Goal: Information Seeking & Learning: Learn about a topic

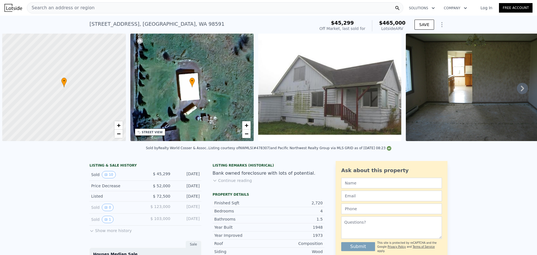
scroll to position [0, 2]
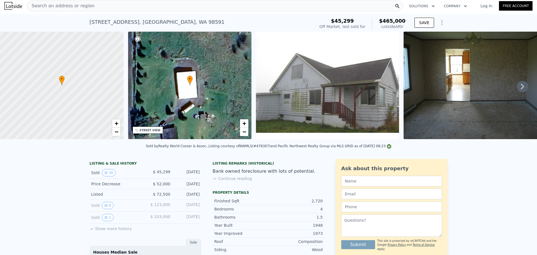
click at [78, 6] on span "Search an address or region" at bounding box center [60, 6] width 67 height 7
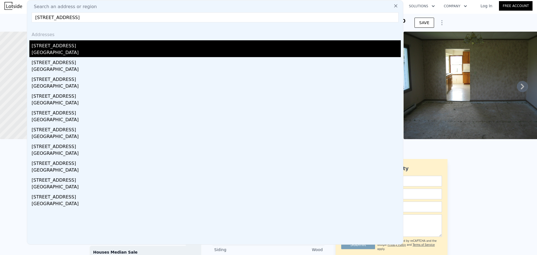
type input "[STREET_ADDRESS]"
click at [80, 47] on div "[STREET_ADDRESS]" at bounding box center [216, 44] width 369 height 9
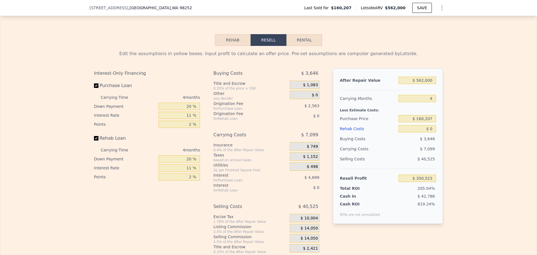
scroll to position [784, 0]
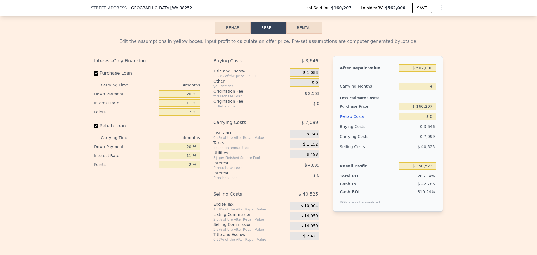
click at [426, 108] on input "$ 160,207" at bounding box center [418, 106] width 38 height 7
type input "$ 450,000"
click at [187, 98] on input "20 %" at bounding box center [179, 93] width 41 height 7
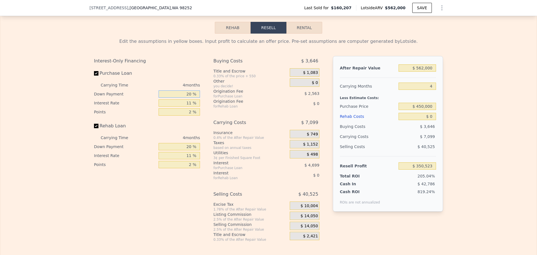
type input "$ 46,627"
type input "10 %"
type input "$ 44,075"
type input "10 %"
type input "$ 45,427"
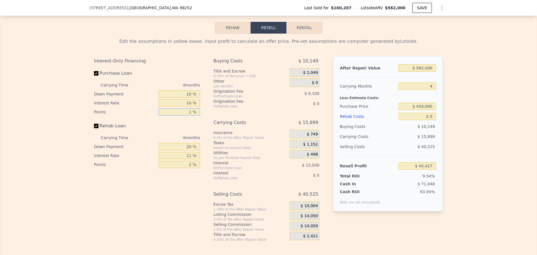
type input "12 %"
type input "$ 4,927"
type input "1 %"
type input "$ 49,477"
type input "1 %"
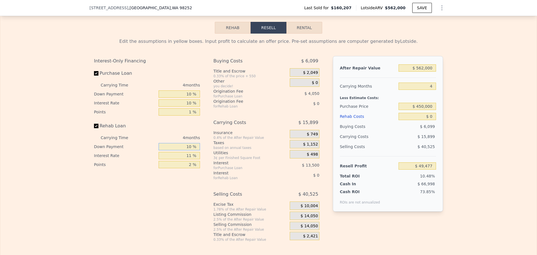
type input "10 %"
type input "1 %"
click at [312, 219] on span "$ 14,050" at bounding box center [309, 216] width 17 height 5
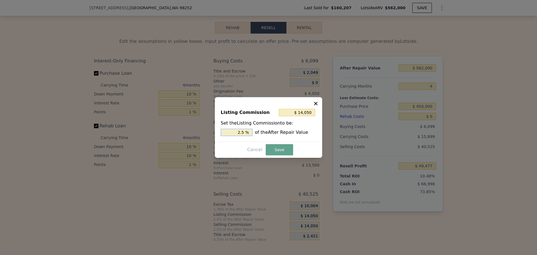
click at [245, 132] on input "2.5 %" at bounding box center [237, 132] width 32 height 7
type input "$ 11,240"
type input "2 %"
click at [271, 151] on button "Save" at bounding box center [279, 149] width 27 height 11
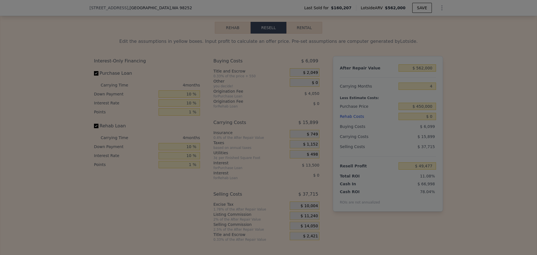
type input "$ 52,287"
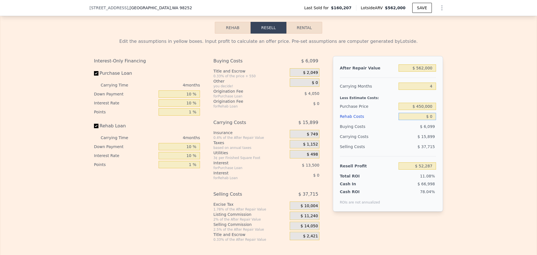
drag, startPoint x: 432, startPoint y: 120, endPoint x: 419, endPoint y: 121, distance: 13.2
click at [423, 120] on input "$ 0" at bounding box center [418, 116] width 38 height 7
type input "$ 45,000"
type input "$ 5,530"
type input "$ 45,000"
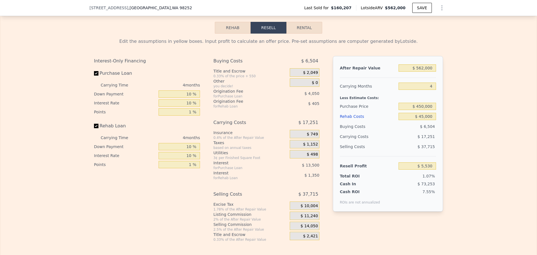
click at [474, 99] on div "Edit the assumptions in yellow boxes. Input profit to calculate an offer price.…" at bounding box center [268, 138] width 537 height 208
click at [422, 108] on input "$ 450,000" at bounding box center [418, 106] width 38 height 7
type input "$ 400,000"
click at [460, 107] on div "Edit the assumptions in yellow boxes. Input profit to calculate an offer price.…" at bounding box center [268, 138] width 537 height 208
type input "$ 57,647"
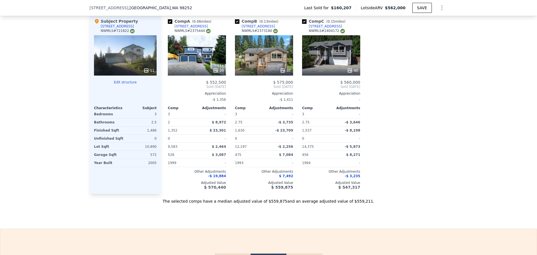
scroll to position [532, 0]
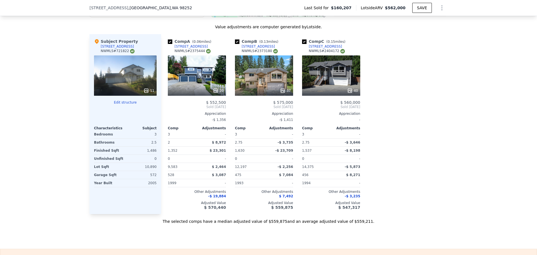
click at [216, 93] on icon at bounding box center [216, 91] width 6 height 6
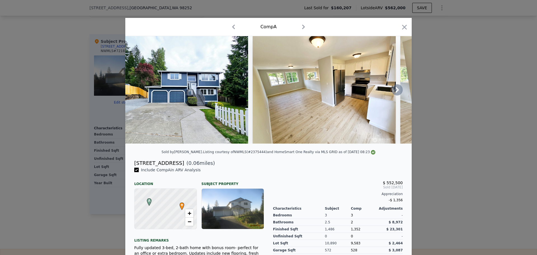
type input "$ 0"
type input "$ 350,523"
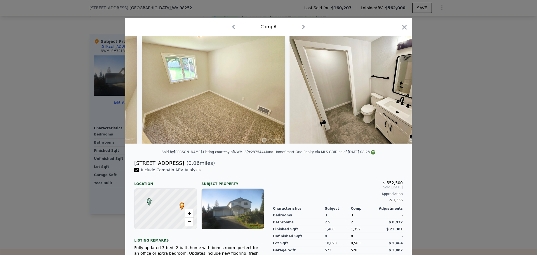
scroll to position [0, 2085]
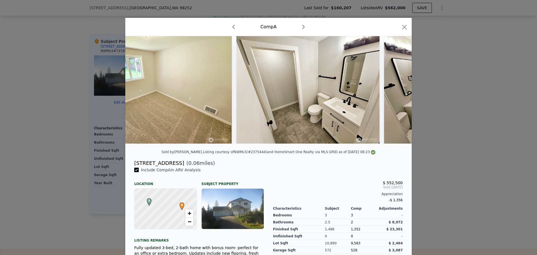
click at [403, 25] on icon "button" at bounding box center [405, 27] width 8 height 8
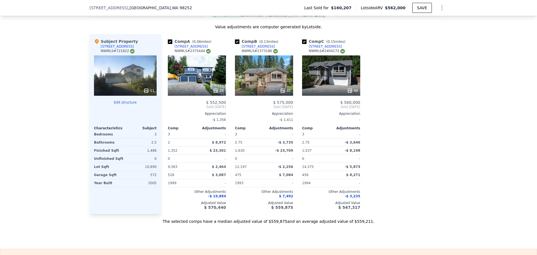
click at [280, 92] on icon at bounding box center [283, 91] width 6 height 6
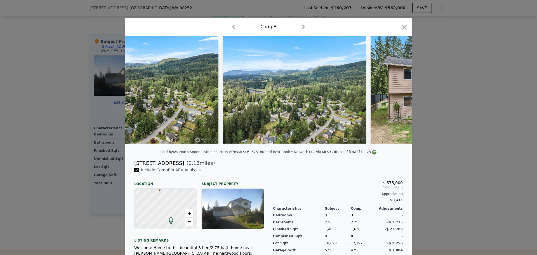
scroll to position [0, 6386]
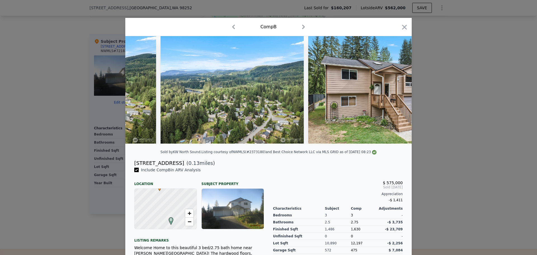
drag, startPoint x: 402, startPoint y: 26, endPoint x: 394, endPoint y: 37, distance: 13.6
click at [402, 26] on icon "button" at bounding box center [405, 27] width 8 height 8
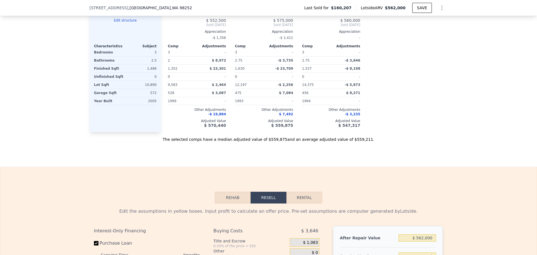
scroll to position [810, 0]
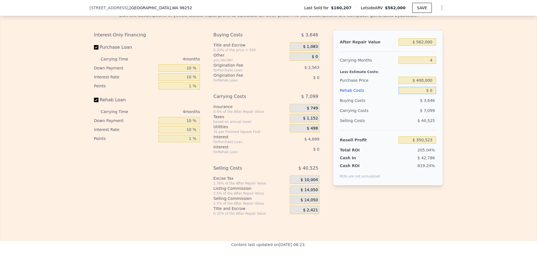
click at [433, 94] on input "$ 0" at bounding box center [418, 90] width 38 height 7
type input "$ 450"
type input "$ 350,054"
type input "$ 450,000"
type input "-$ 119,877"
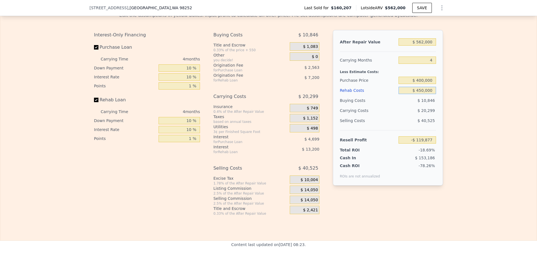
type input "$ 45,000"
type input "$ 303,483"
type input "$ 45,000"
drag, startPoint x: 442, startPoint y: 77, endPoint x: 452, endPoint y: 76, distance: 9.8
click at [445, 76] on div "Edit the assumptions in yellow boxes. Input profit to calculate an offer price.…" at bounding box center [269, 112] width 358 height 208
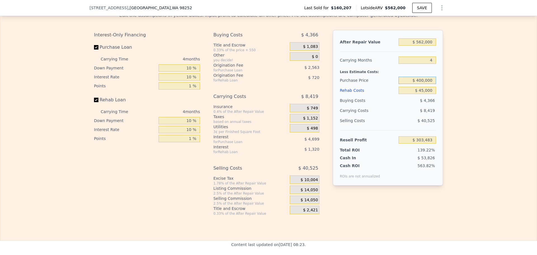
click at [429, 83] on input "$ 400,000" at bounding box center [418, 80] width 38 height 7
click at [441, 80] on div "After Repair Value $ 562,000 Carrying Months 4 Less Estimate Costs: Purchase Pr…" at bounding box center [388, 108] width 110 height 156
type input "$ 52,022"
click at [313, 193] on span "$ 14,050" at bounding box center [309, 190] width 17 height 5
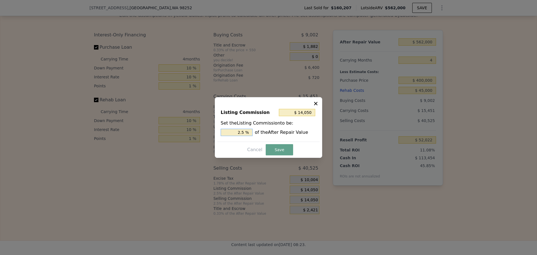
drag, startPoint x: 242, startPoint y: 132, endPoint x: 247, endPoint y: 130, distance: 5.8
click at [247, 130] on input "2.5 %" at bounding box center [237, 132] width 32 height 7
type input "$ 11,240"
type input "2 %"
drag, startPoint x: 279, startPoint y: 146, endPoint x: 274, endPoint y: 146, distance: 4.8
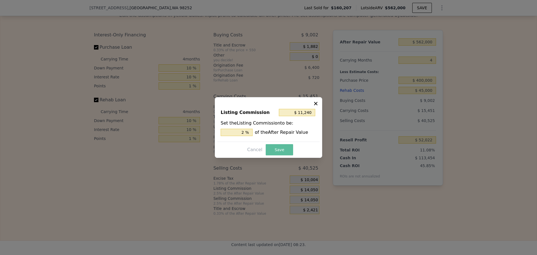
click at [279, 146] on button "Save" at bounding box center [279, 149] width 27 height 11
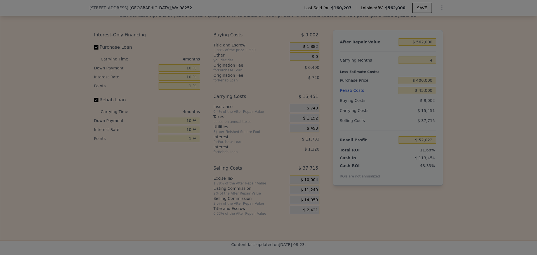
type input "$ 54,832"
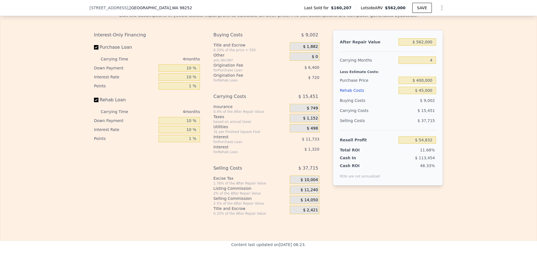
type input "$ 0"
type input "$ 350,523"
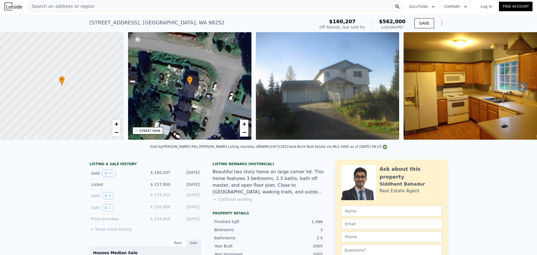
scroll to position [0, 0]
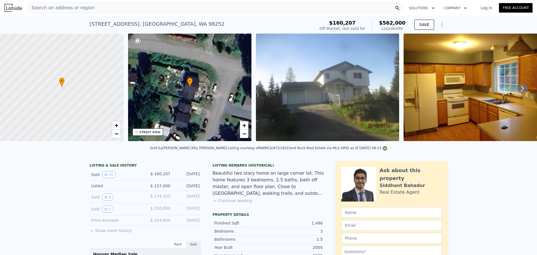
click at [79, 7] on span "Search an address or region" at bounding box center [60, 7] width 67 height 7
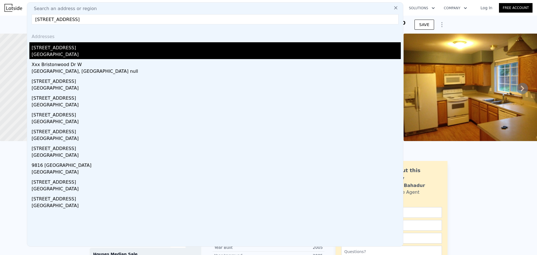
type input "[STREET_ADDRESS]"
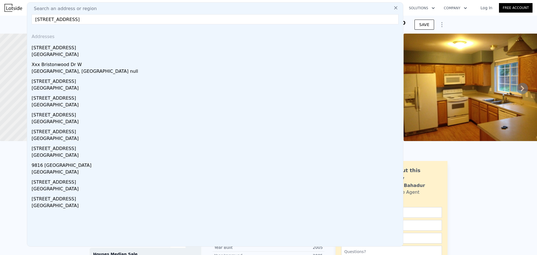
click at [80, 50] on div "[STREET_ADDRESS]" at bounding box center [216, 46] width 369 height 9
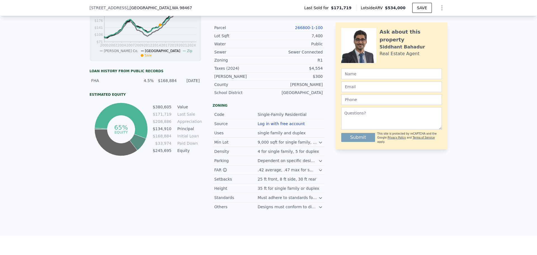
scroll to position [614, 0]
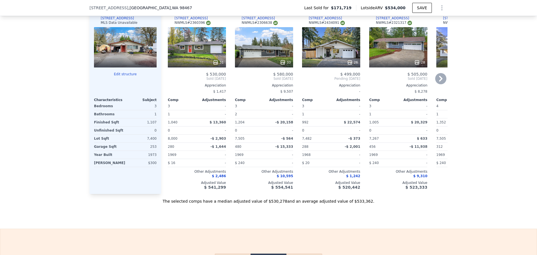
click at [213, 65] on icon at bounding box center [216, 63] width 6 height 6
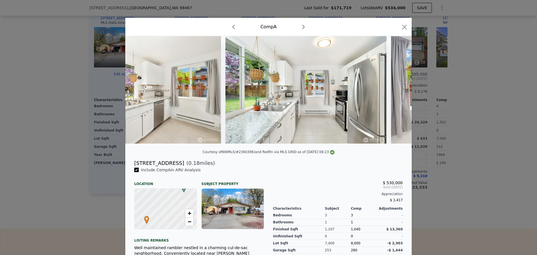
scroll to position [0, 774]
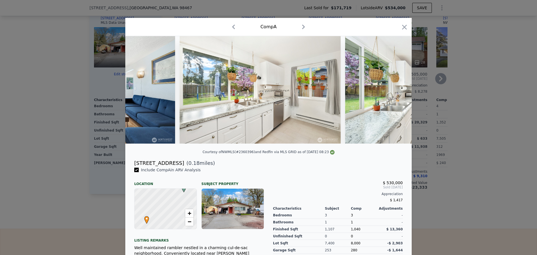
click at [402, 24] on icon "button" at bounding box center [405, 27] width 8 height 8
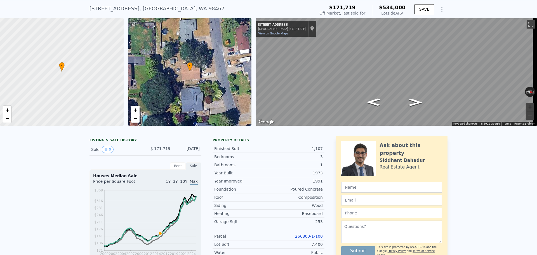
scroll to position [2, 0]
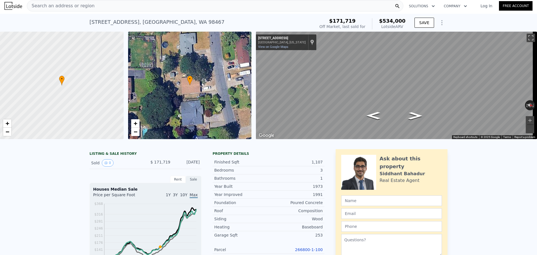
click at [57, 5] on span "Search an address or region" at bounding box center [60, 6] width 67 height 7
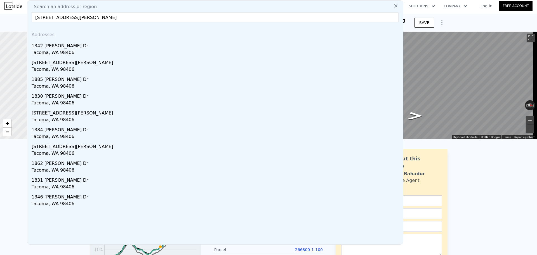
type input "[STREET_ADDRESS][PERSON_NAME]"
click at [67, 48] on div "1342 [PERSON_NAME] Dr" at bounding box center [216, 44] width 369 height 9
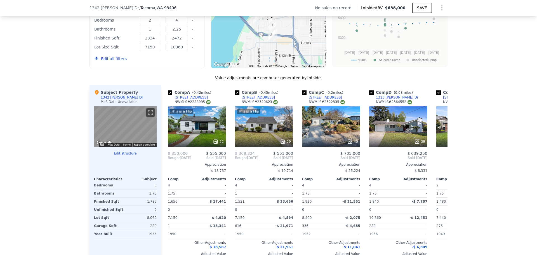
scroll to position [532, 0]
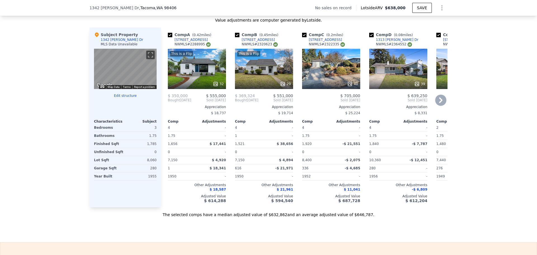
click at [214, 86] on icon at bounding box center [216, 84] width 6 height 6
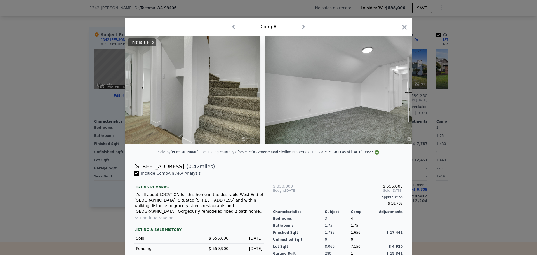
scroll to position [0, 2355]
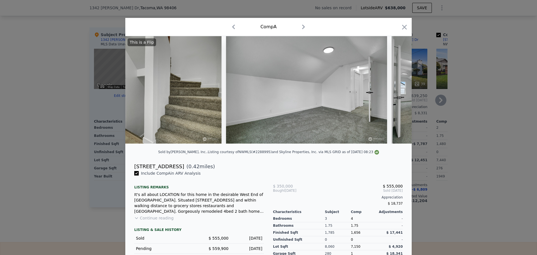
click at [403, 27] on icon "button" at bounding box center [405, 27] width 8 height 8
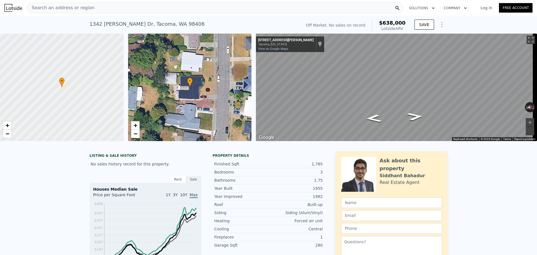
click at [64, 8] on span "Search an address or region" at bounding box center [60, 7] width 67 height 7
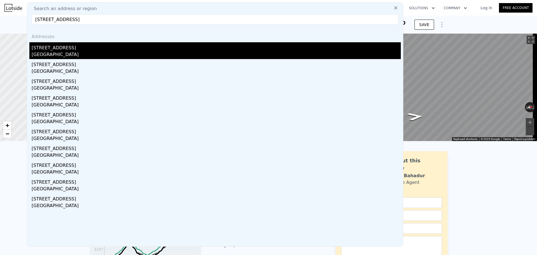
type input "[STREET_ADDRESS]"
click at [75, 49] on div "[STREET_ADDRESS]" at bounding box center [216, 46] width 369 height 9
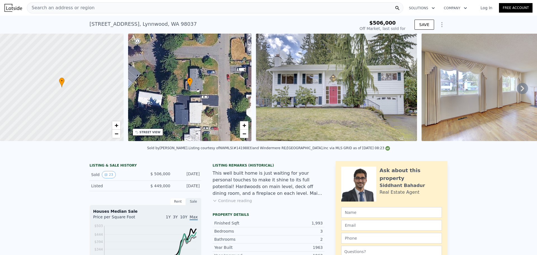
click at [517, 90] on icon at bounding box center [522, 88] width 11 height 11
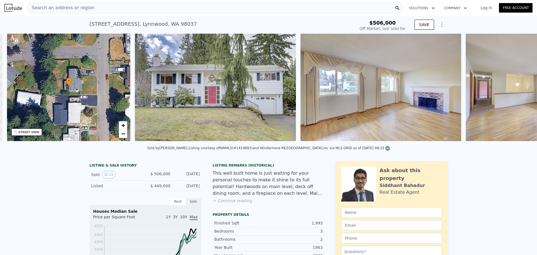
scroll to position [0, 130]
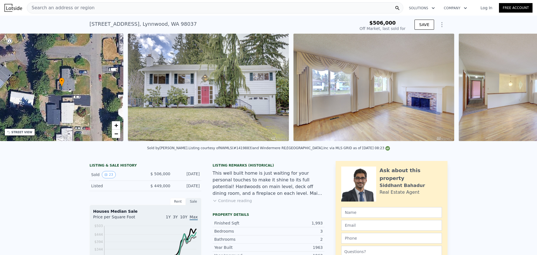
click at [517, 90] on img at bounding box center [539, 87] width 161 height 107
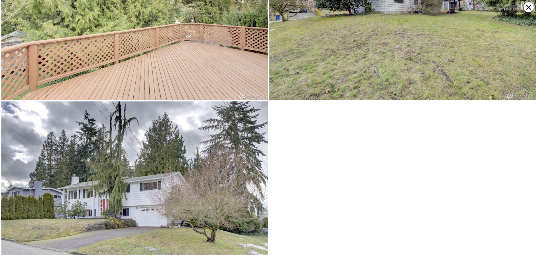
scroll to position [1879, 0]
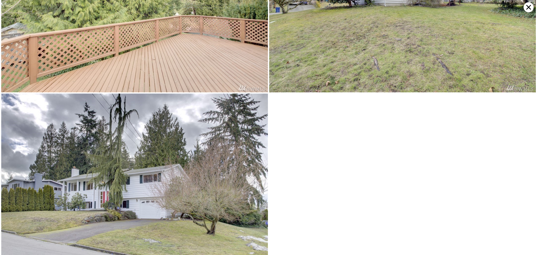
click at [526, 7] on icon at bounding box center [529, 7] width 10 height 10
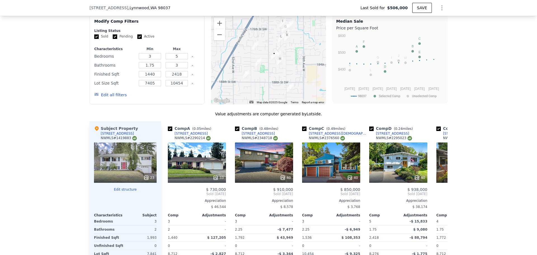
scroll to position [558, 0]
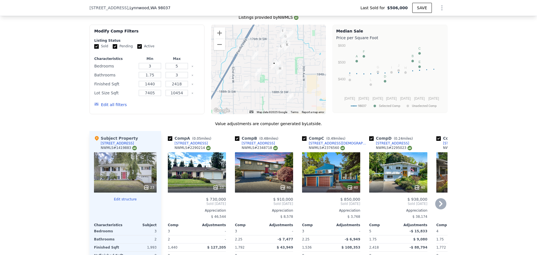
click at [440, 201] on icon at bounding box center [441, 203] width 11 height 11
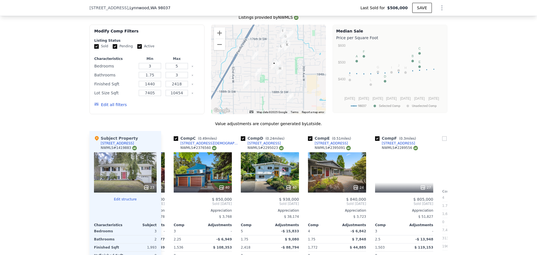
scroll to position [0, 134]
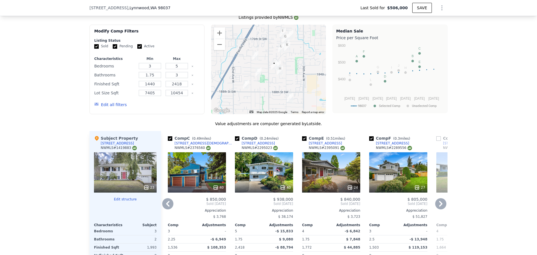
click at [440, 199] on icon at bounding box center [441, 203] width 11 height 11
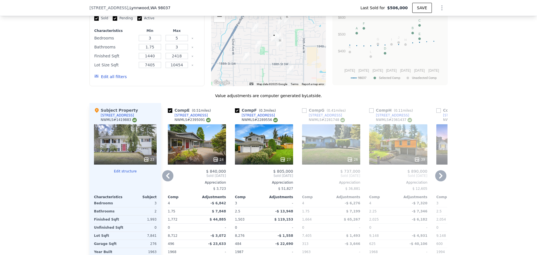
scroll to position [614, 0]
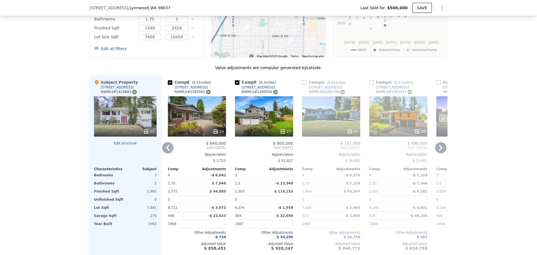
click at [415, 130] on icon at bounding box center [418, 132] width 6 height 6
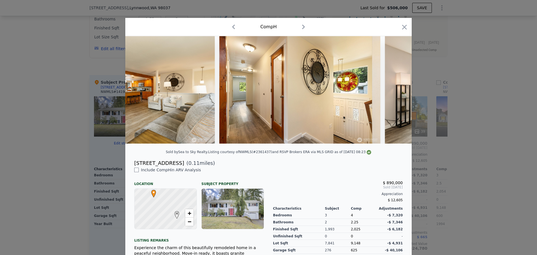
scroll to position [0, 2607]
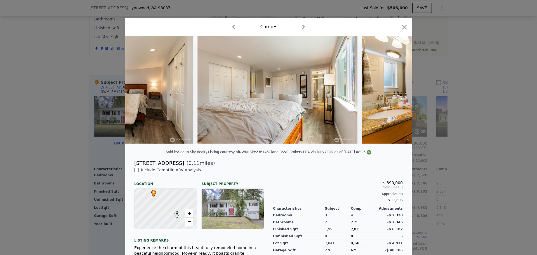
click at [404, 26] on icon "button" at bounding box center [405, 27] width 5 height 5
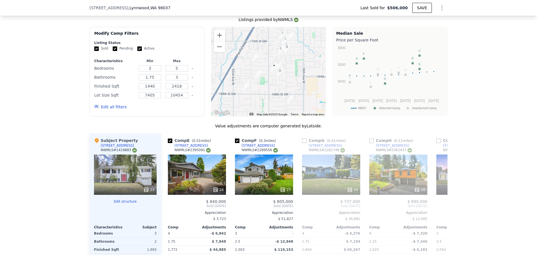
scroll to position [502, 0]
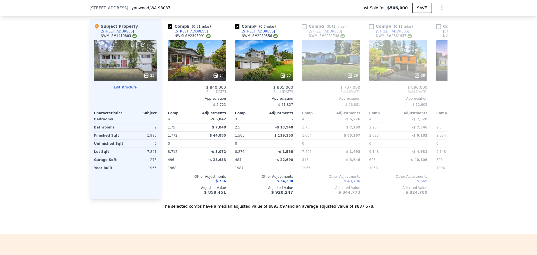
type input "$ 887,000"
type input "$ 279,578"
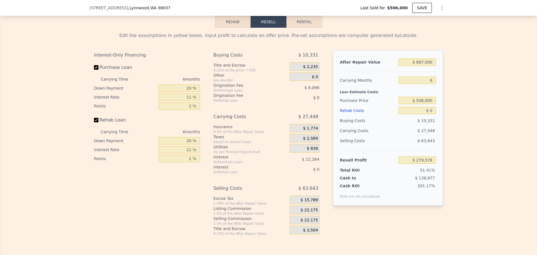
scroll to position [922, 0]
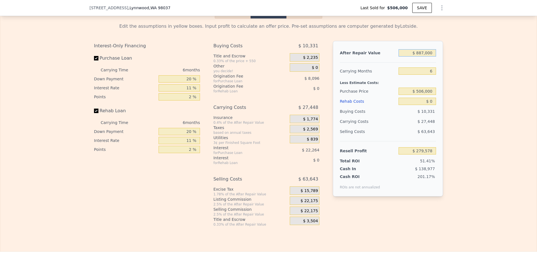
click at [423, 56] on input "$ 887,000" at bounding box center [418, 52] width 38 height 7
click at [425, 57] on input "$ 887,000" at bounding box center [418, 52] width 38 height 7
click at [425, 93] on input "$ 506,000" at bounding box center [418, 91] width 38 height 7
click at [424, 94] on input "$ 506,000" at bounding box center [418, 91] width 38 height 7
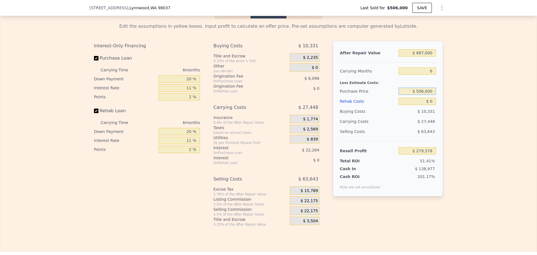
click at [424, 94] on input "$ 506,000" at bounding box center [418, 91] width 38 height 7
type input "$ 550,000"
click at [422, 72] on input "6" at bounding box center [418, 70] width 38 height 7
type input "$ 232,795"
type input "5"
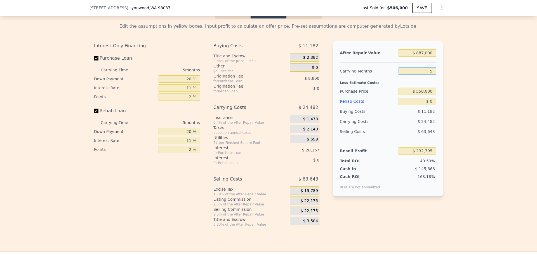
type input "$ 237,693"
type input "5"
click at [486, 103] on div "Edit the assumptions in yellow boxes. Input profit to calculate an offer price.…" at bounding box center [268, 122] width 537 height 208
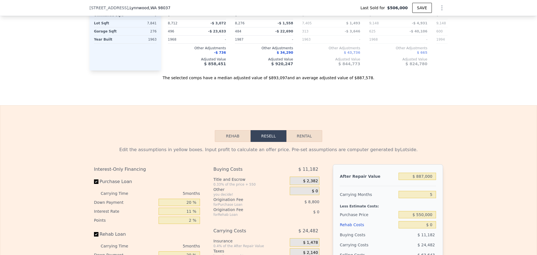
scroll to position [894, 0]
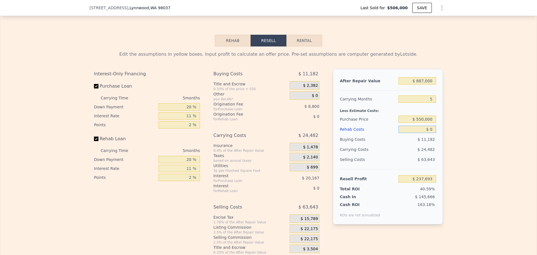
click at [430, 130] on input "$ 0" at bounding box center [418, 129] width 38 height 7
type input "$ 60"
type input "$ 237,632"
type input "$ 60,000"
type input "$ 174,533"
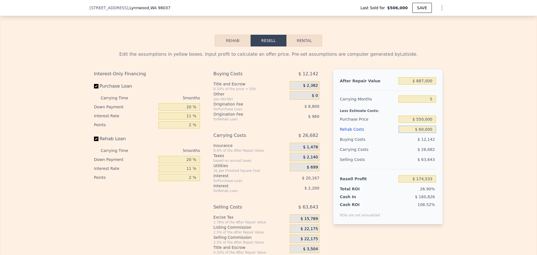
type input "$ 60,000"
click at [496, 129] on div "Edit the assumptions in yellow boxes. Input profit to calculate an offer price.…" at bounding box center [268, 150] width 537 height 208
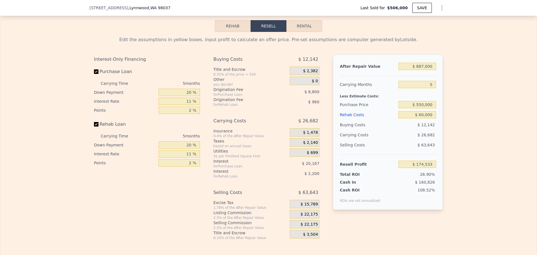
scroll to position [922, 0]
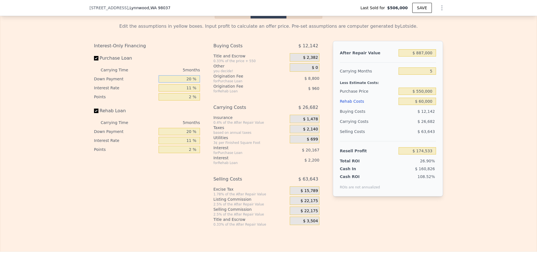
click at [188, 79] on input "20 %" at bounding box center [179, 78] width 41 height 7
type input "10 %"
type input "1 %"
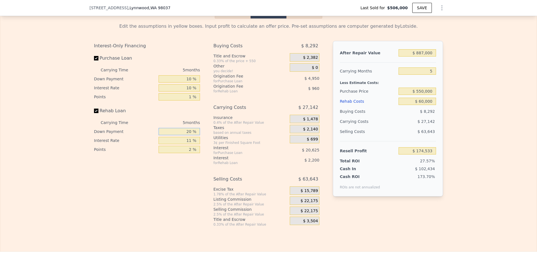
type input "$ 177,923"
type input "10 %"
type input "1 %"
type input "$ 178,293"
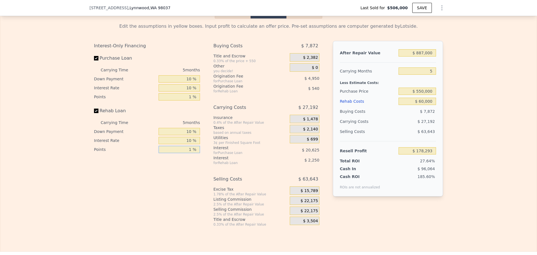
type input "1 %"
click at [311, 203] on span "$ 22,175" at bounding box center [309, 200] width 17 height 5
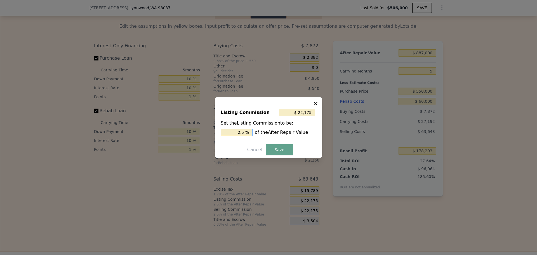
drag, startPoint x: 242, startPoint y: 133, endPoint x: 247, endPoint y: 130, distance: 6.3
click at [248, 131] on input "2.5 %" at bounding box center [237, 132] width 32 height 7
type input "$ 17,740"
type input "2 %"
click at [272, 146] on button "Save" at bounding box center [279, 149] width 27 height 11
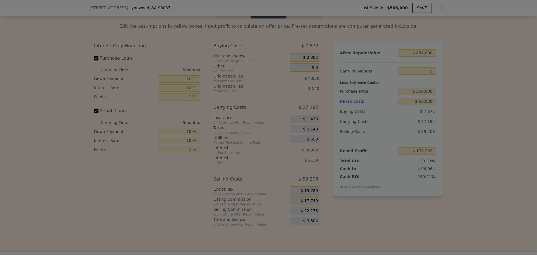
type input "$ 182,728"
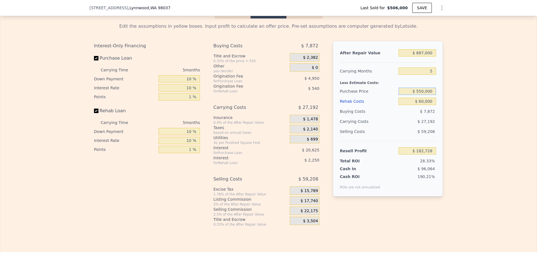
click at [419, 93] on input "$ 550,000" at bounding box center [418, 91] width 38 height 7
type input "$ 650,000"
click at [478, 100] on div "Edit the assumptions in yellow boxes. Input profit to calculate an offer price.…" at bounding box center [268, 122] width 537 height 208
type input "$ 77,745"
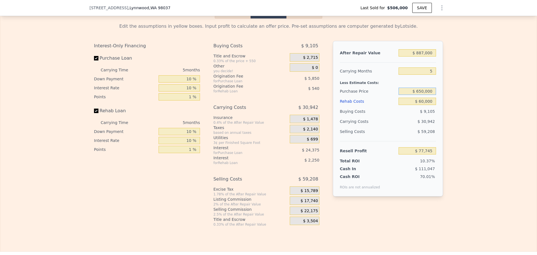
drag, startPoint x: 418, startPoint y: 93, endPoint x: 420, endPoint y: 92, distance: 2.9
click at [420, 92] on input "$ 650,000" at bounding box center [418, 91] width 38 height 7
type input "$ 550,000"
type input "$ 182,728"
type input "6"
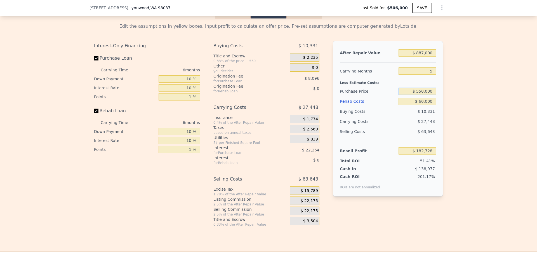
type input "$ 0"
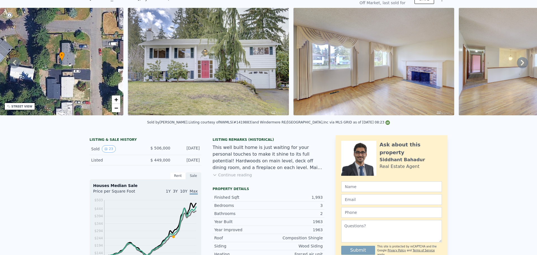
scroll to position [0, 0]
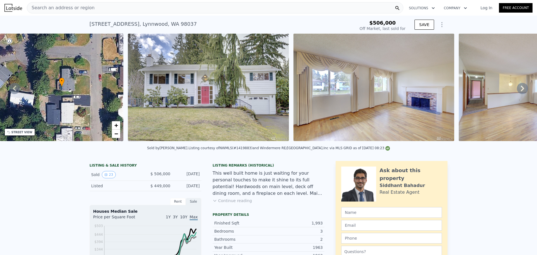
click at [50, 6] on span "Search an address or region" at bounding box center [60, 7] width 67 height 7
type input "$ 232,795"
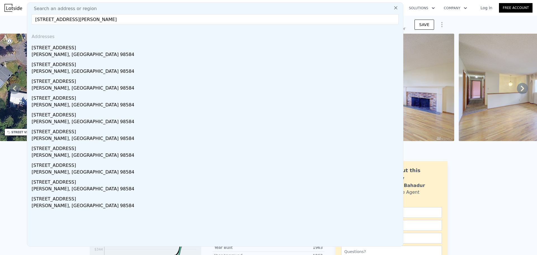
type input "[STREET_ADDRESS][PERSON_NAME]"
click at [86, 45] on div "[STREET_ADDRESS]" at bounding box center [216, 46] width 369 height 9
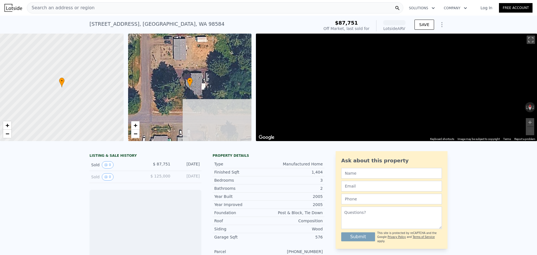
scroll to position [0, 2]
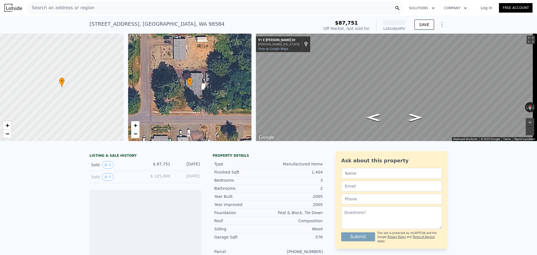
click at [92, 9] on div "Search an address or region" at bounding box center [215, 7] width 377 height 11
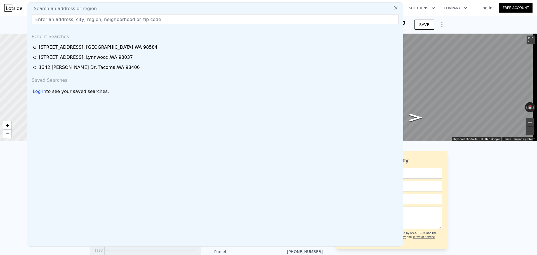
drag, startPoint x: 53, startPoint y: 24, endPoint x: 55, endPoint y: 20, distance: 4.4
paste input "[STREET_ADDRESS][PERSON_NAME]"
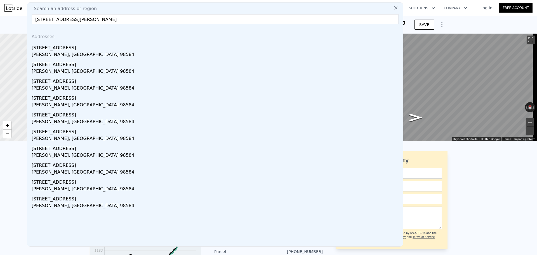
drag, startPoint x: 83, startPoint y: 20, endPoint x: 135, endPoint y: 23, distance: 51.4
click at [131, 24] on input "[STREET_ADDRESS][PERSON_NAME]" at bounding box center [215, 19] width 367 height 10
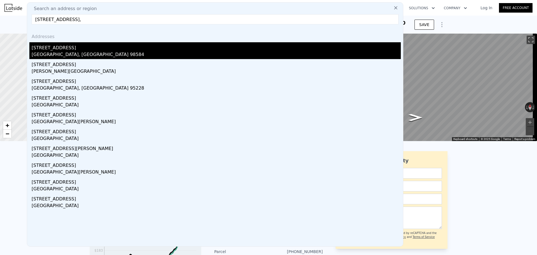
type input "[STREET_ADDRESS],"
click at [67, 51] on div "[GEOGRAPHIC_DATA], [GEOGRAPHIC_DATA] 98584" at bounding box center [216, 55] width 369 height 8
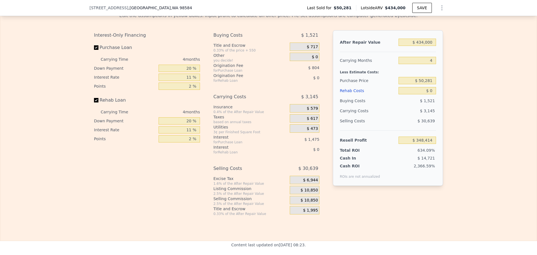
scroll to position [810, 0]
click at [423, 45] on input "$ 434,000" at bounding box center [418, 41] width 38 height 7
type input "$ 3"
type input "-$ 54,915"
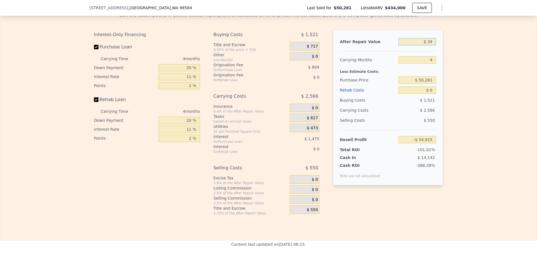
type input "$ 340"
type input "-$ 54,602"
type input "$ 340,000"
type input "$ 261,057"
type input "$ 340,000"
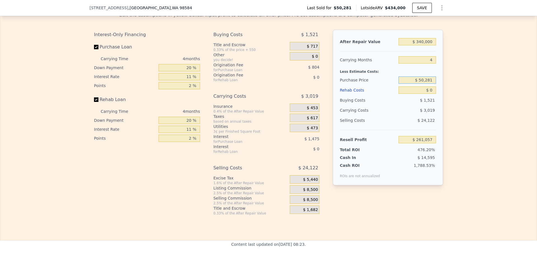
click at [427, 84] on input "$ 50,281" at bounding box center [418, 79] width 38 height 7
type input "$ 200,000"
click at [430, 94] on input "$ 0" at bounding box center [418, 89] width 38 height 7
type input "$ 104,051"
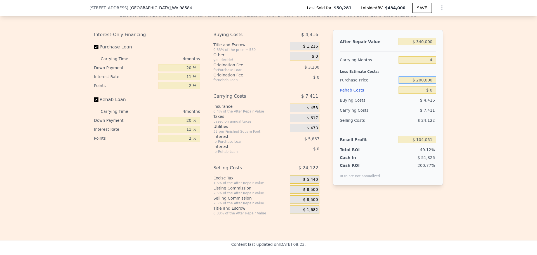
click at [426, 84] on input "$ 200,000" at bounding box center [418, 79] width 38 height 7
click at [456, 90] on div "Edit the assumptions in yellow boxes. Input profit to calculate an offer price.…" at bounding box center [268, 111] width 537 height 208
drag, startPoint x: 432, startPoint y: 99, endPoint x: 423, endPoint y: 98, distance: 9.0
click at [423, 94] on input "$ 0" at bounding box center [418, 89] width 38 height 7
type input "$ 50"
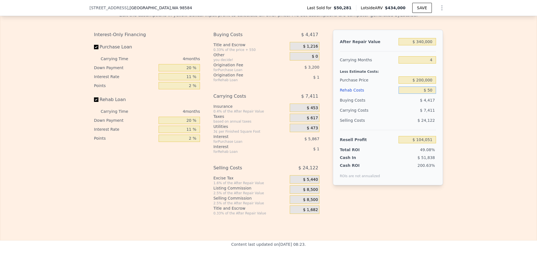
type input "$ 104,000"
type input "$ 50,000"
type input "$ 51,783"
type input "$ 50,000"
click at [460, 93] on div "Edit the assumptions in yellow boxes. Input profit to calculate an offer price.…" at bounding box center [268, 111] width 537 height 208
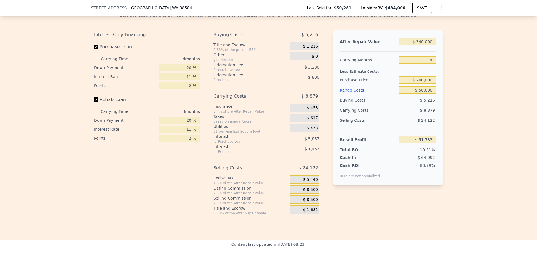
click at [187, 71] on input "20 %" at bounding box center [179, 67] width 41 height 7
type input "10 %"
type input "$ 50,651"
type input "10 %"
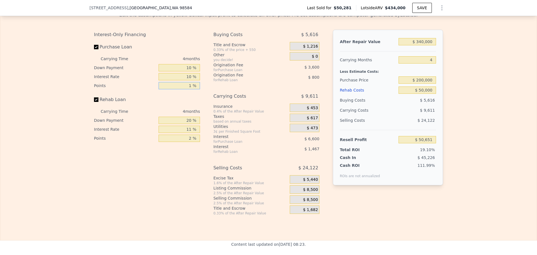
type input "1 %"
type input "$ 53,051"
type input "10 %"
type input "$ 52,767"
type input "10 %"
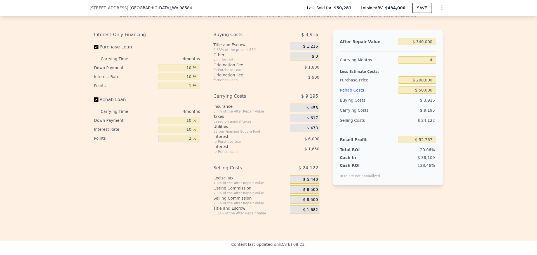
type input "1 %"
type input "$ 53,369"
type input "1 %"
click at [312, 192] on span "$ 8,500" at bounding box center [310, 189] width 15 height 5
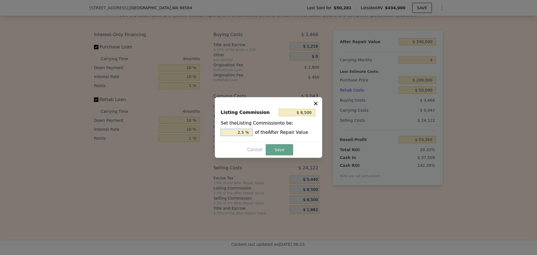
drag, startPoint x: 242, startPoint y: 132, endPoint x: 245, endPoint y: 132, distance: 3.1
click at [245, 132] on input "2.5 %" at bounding box center [237, 132] width 32 height 7
type input "$ 6,800"
type input "2 %"
click at [285, 147] on button "Save" at bounding box center [279, 149] width 27 height 11
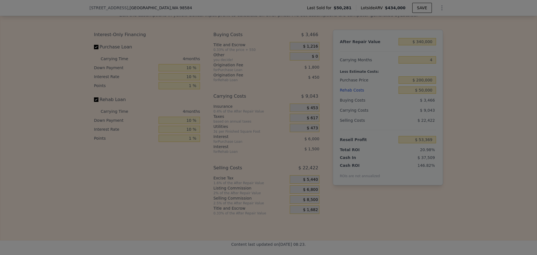
type input "$ 55,069"
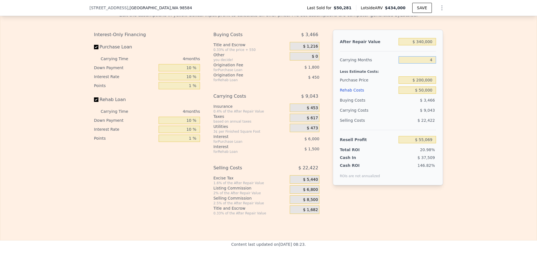
drag, startPoint x: 433, startPoint y: 69, endPoint x: 426, endPoint y: 69, distance: 6.7
click at [427, 64] on input "4" at bounding box center [418, 59] width 38 height 7
type input "5"
type input "$ 52,808"
type input "5"
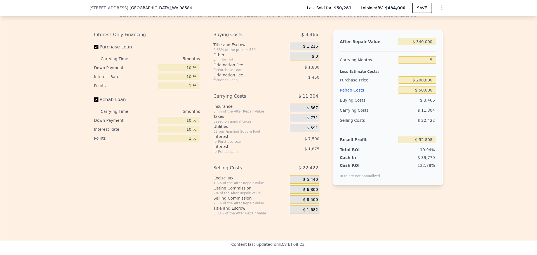
click at [475, 65] on div "Edit the assumptions in yellow boxes. Input profit to calculate an offer price.…" at bounding box center [268, 111] width 537 height 208
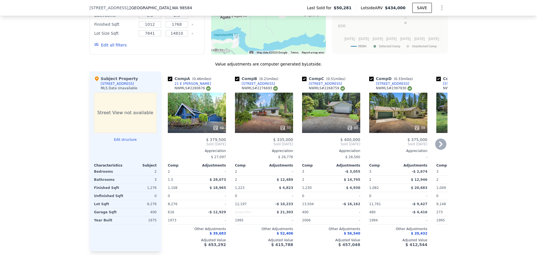
scroll to position [502, 0]
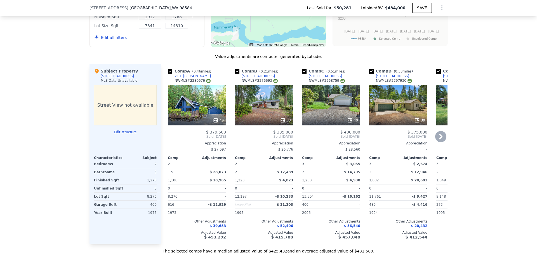
click at [439, 139] on icon at bounding box center [440, 137] width 3 height 6
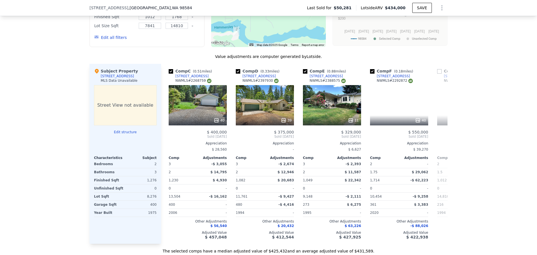
scroll to position [0, 134]
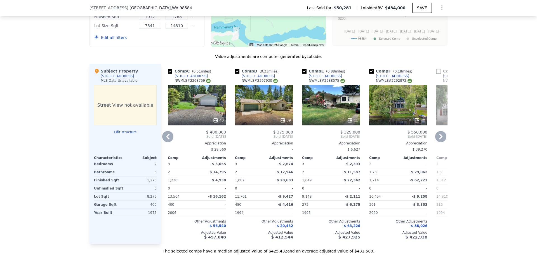
click at [439, 139] on icon at bounding box center [440, 137] width 3 height 6
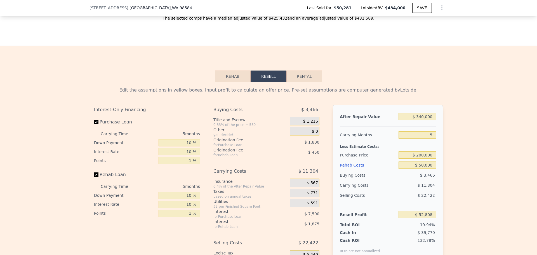
scroll to position [810, 0]
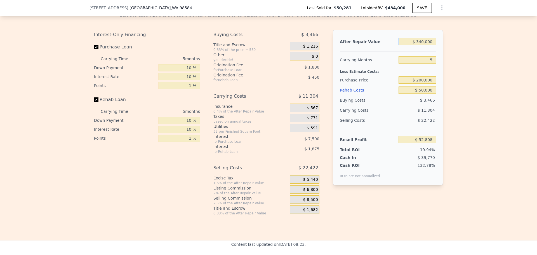
drag, startPoint x: 419, startPoint y: 50, endPoint x: 422, endPoint y: 49, distance: 2.9
click at [422, 45] on input "$ 340,000" at bounding box center [418, 41] width 38 height 7
type input "$ 300,000"
type input "$ 15,448"
click at [465, 56] on div "Edit the assumptions in yellow boxes. Input profit to calculate an offer price.…" at bounding box center [268, 111] width 537 height 208
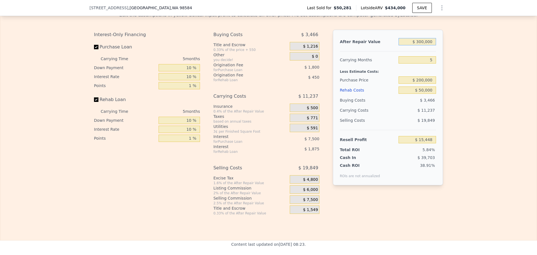
click at [423, 45] on input "$ 300,000" at bounding box center [418, 41] width 38 height 7
type input "$ 33,000"
type input "-$ 233,931"
type input "$ 330,000"
type input "$ 43,468"
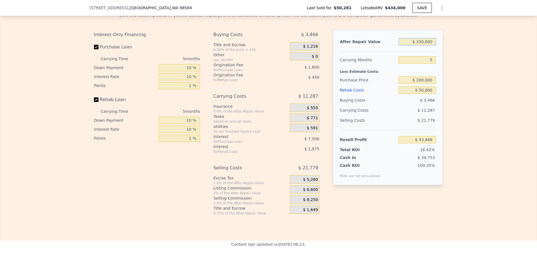
type input "$ 330,000"
click at [464, 63] on div "Edit the assumptions in yellow boxes. Input profit to calculate an offer price.…" at bounding box center [268, 111] width 537 height 208
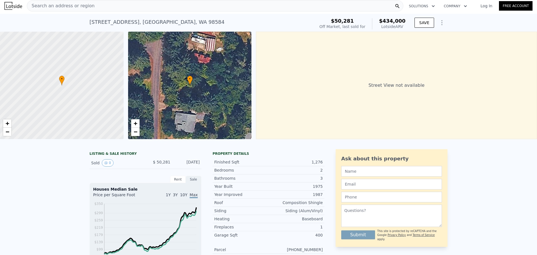
scroll to position [0, 0]
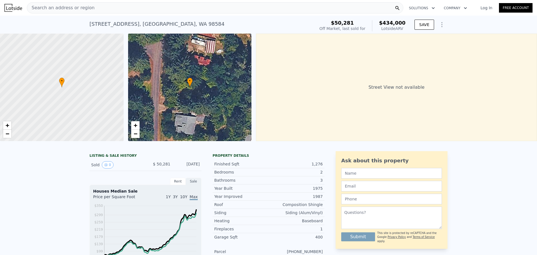
click at [54, 8] on span "Search an address or region" at bounding box center [60, 7] width 67 height 7
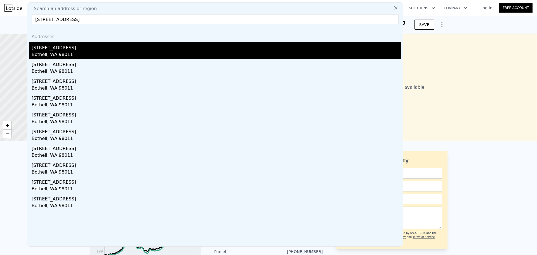
type input "[STREET_ADDRESS]"
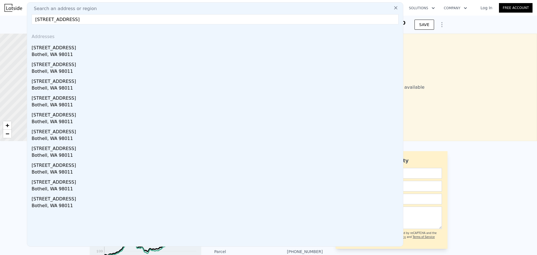
drag, startPoint x: 79, startPoint y: 51, endPoint x: 88, endPoint y: 47, distance: 9.0
click at [79, 51] on div "[STREET_ADDRESS]" at bounding box center [216, 46] width 369 height 9
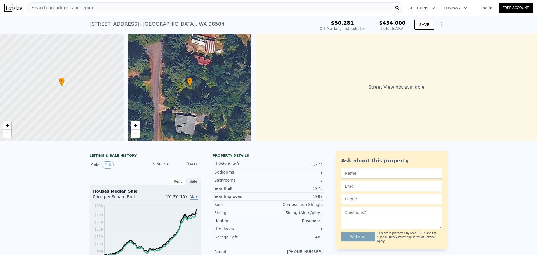
type input "4"
type input "1"
type input "2.25"
type input "986"
type input "1820"
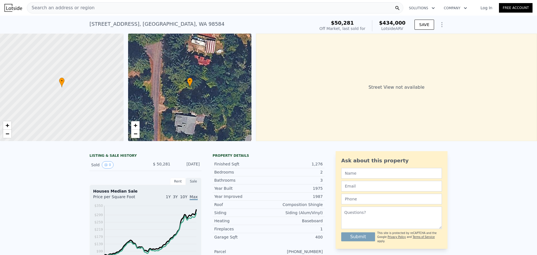
type input "7443"
type input "16668"
type input "$ 887,000"
type input "6"
type input "$ 0"
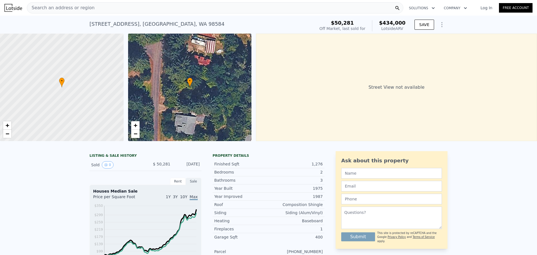
type input "-$ 35,958"
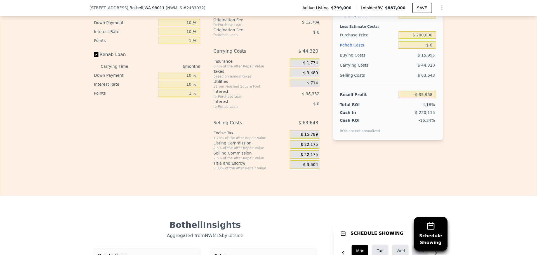
scroll to position [894, 0]
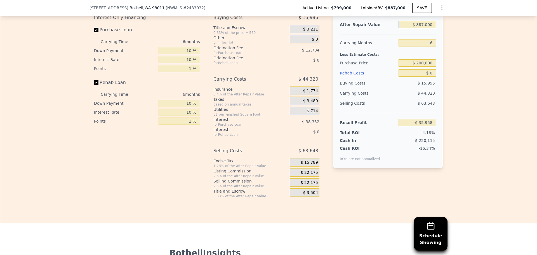
click at [424, 28] on input "$ 887,000" at bounding box center [418, 24] width 38 height 7
type input "$ 900,000"
type input "-$ 23,908"
type input "$ 900,000"
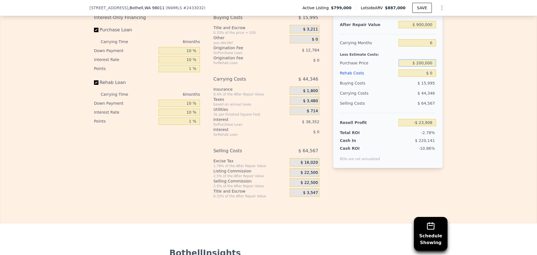
click at [426, 67] on input "$ 200,000" at bounding box center [418, 62] width 38 height 7
type input "$ 750,000"
click at [464, 67] on div "Edit the assumptions in yellow boxes. Input profit to calculate an offer price.…" at bounding box center [268, 94] width 537 height 208
type input "$ 28,391"
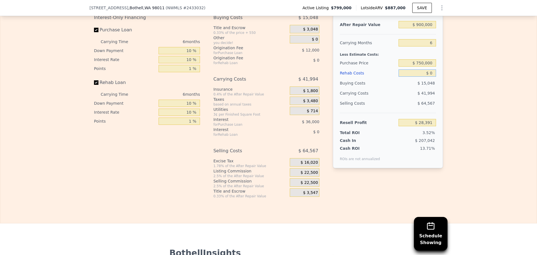
click at [432, 77] on input "$ 0" at bounding box center [418, 72] width 38 height 7
click at [308, 175] on span "$ 22,500" at bounding box center [309, 172] width 17 height 5
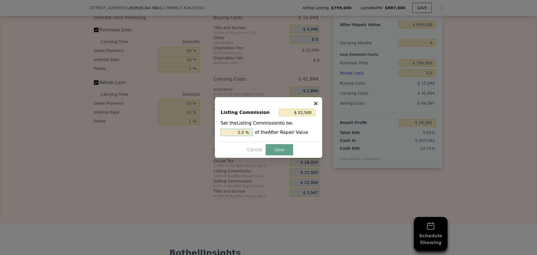
drag, startPoint x: 242, startPoint y: 132, endPoint x: 248, endPoint y: 131, distance: 5.6
click at [247, 131] on input "2.5 %" at bounding box center [237, 132] width 32 height 7
type input "$ 18,000"
type input "2 %"
click at [272, 151] on button "Save" at bounding box center [279, 149] width 27 height 11
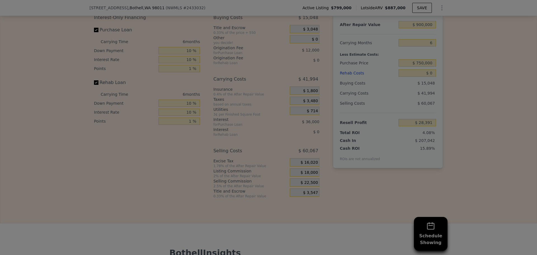
type input "$ 32,891"
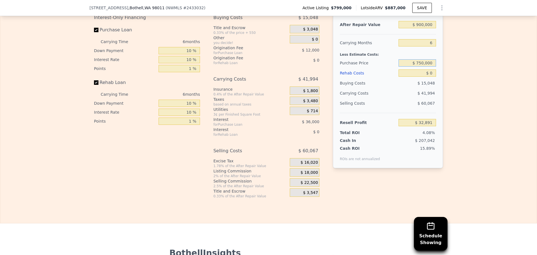
click at [419, 67] on input "$ 750,000" at bounding box center [418, 62] width 38 height 7
type input "$ 700,000"
click at [459, 87] on div "Edit the assumptions in yellow boxes. Input profit to calculate an offer price.…" at bounding box center [268, 94] width 537 height 208
type input "$ 86,258"
click at [427, 46] on input "6" at bounding box center [418, 42] width 38 height 7
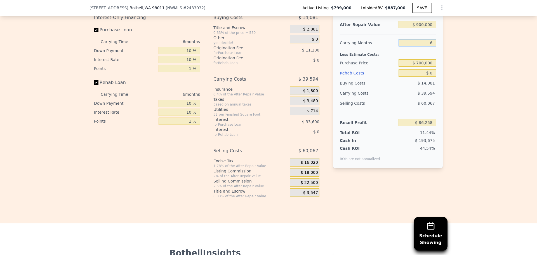
type input "4"
type input "$ 99,456"
type input "4"
click at [442, 87] on div "Edit the assumptions in yellow boxes. Input profit to calculate an offer price.…" at bounding box center [269, 94] width 358 height 208
drag, startPoint x: 429, startPoint y: 79, endPoint x: 426, endPoint y: 79, distance: 3.1
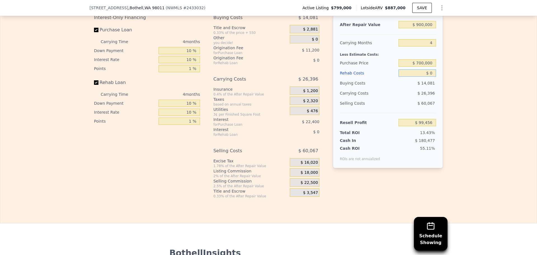
click at [426, 77] on input "$ 0" at bounding box center [418, 72] width 38 height 7
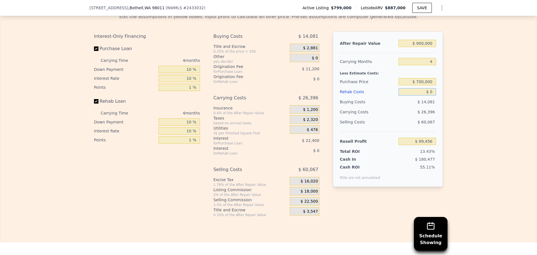
scroll to position [866, 0]
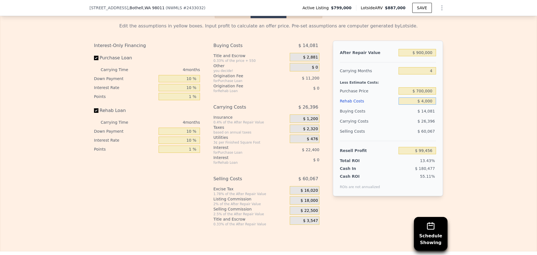
type input "$ 40,000"
type input "$ 57,536"
type input "$ 40,000"
click at [455, 87] on div "Edit the assumptions in yellow boxes. Input profit to calculate an offer price.…" at bounding box center [268, 122] width 537 height 208
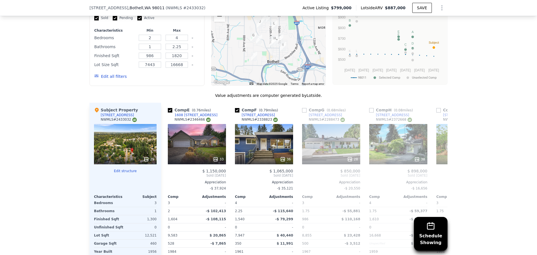
scroll to position [474, 0]
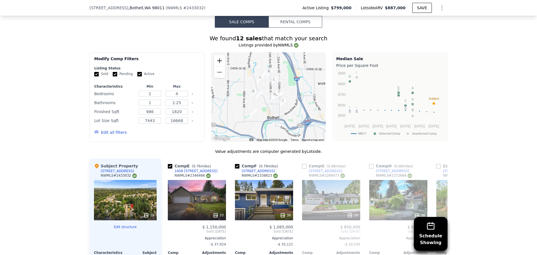
click at [219, 64] on button "Zoom in" at bounding box center [219, 60] width 11 height 11
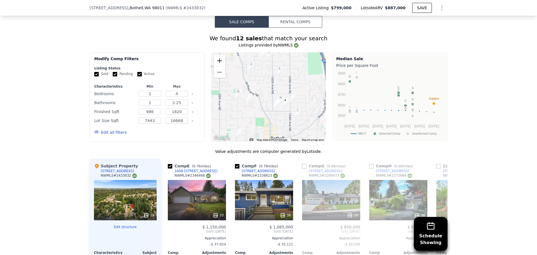
click at [219, 64] on button "Zoom in" at bounding box center [219, 60] width 11 height 11
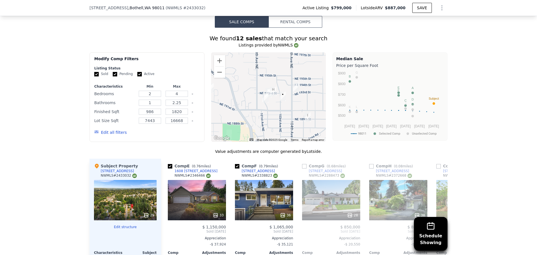
drag, startPoint x: 262, startPoint y: 88, endPoint x: 236, endPoint y: 71, distance: 31.9
click at [236, 71] on div at bounding box center [268, 97] width 115 height 90
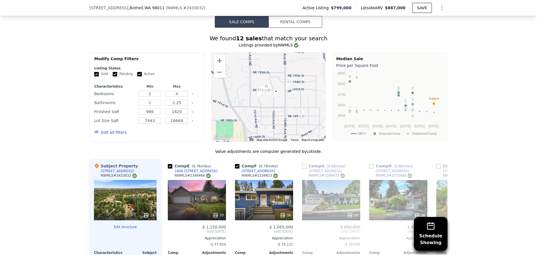
drag, startPoint x: 258, startPoint y: 82, endPoint x: 253, endPoint y: 80, distance: 5.1
click at [253, 80] on div at bounding box center [268, 97] width 115 height 90
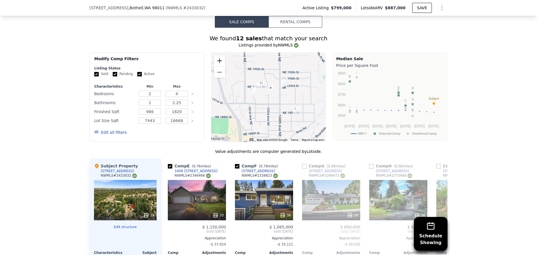
click at [219, 65] on button "Zoom in" at bounding box center [219, 60] width 11 height 11
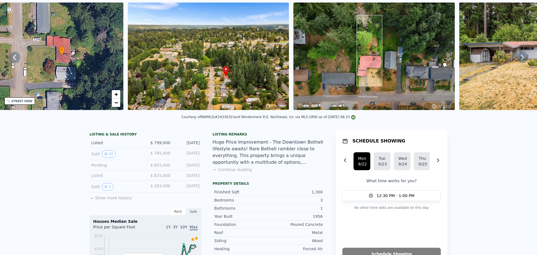
scroll to position [2, 0]
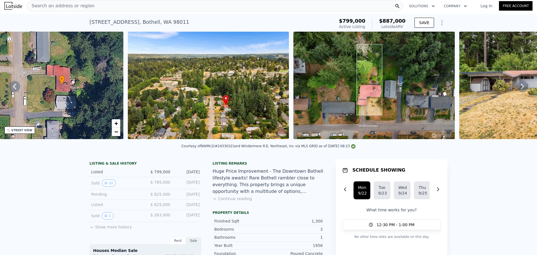
click at [84, 7] on span "Search an address or region" at bounding box center [60, 6] width 67 height 7
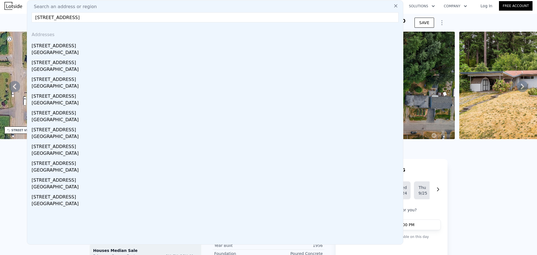
click at [73, 18] on input "[STREET_ADDRESS]" at bounding box center [215, 17] width 367 height 10
type input "[STREET_ADDRESS]"
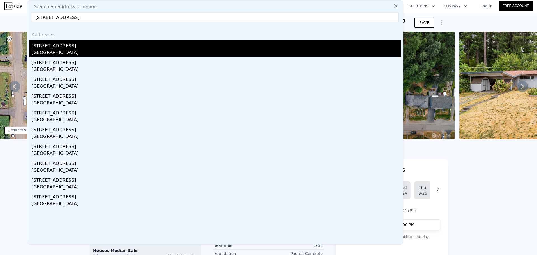
click at [60, 47] on div "[STREET_ADDRESS]" at bounding box center [216, 44] width 369 height 9
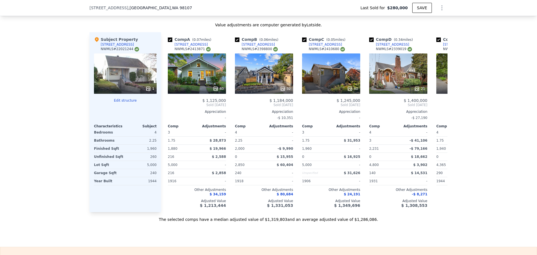
scroll to position [644, 0]
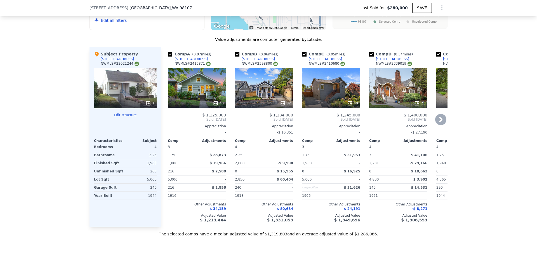
click at [349, 105] on icon at bounding box center [350, 103] width 4 height 4
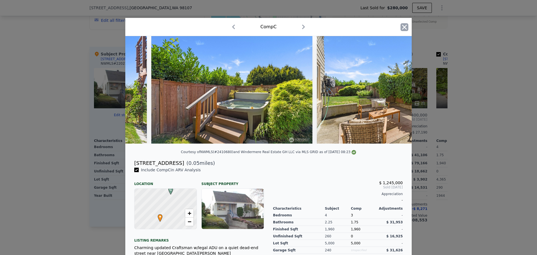
click at [404, 27] on icon "button" at bounding box center [405, 27] width 8 height 8
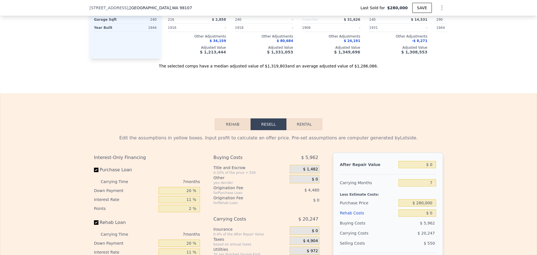
scroll to position [840, 0]
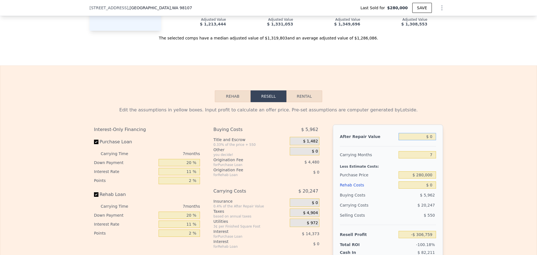
click at [432, 140] on input "$ 0" at bounding box center [418, 136] width 38 height 7
type input "$ 13"
type input "-$ 306,746"
type input "$ 134"
type input "-$ 306,633"
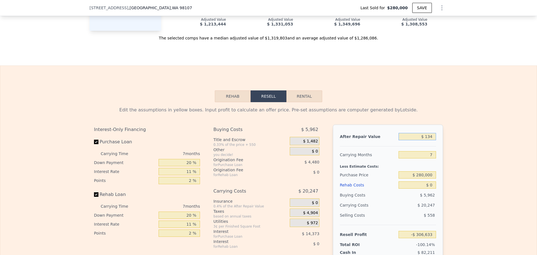
type input "$ 1,340"
type input "-$ 305,518"
type input "$ 1,340,000"
type input "$ 934,800"
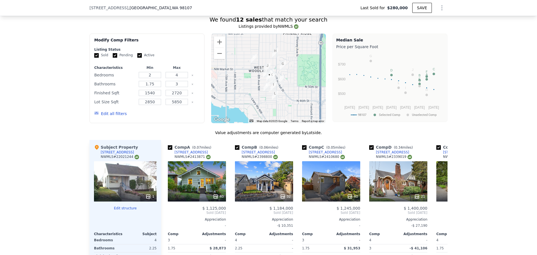
scroll to position [532, 0]
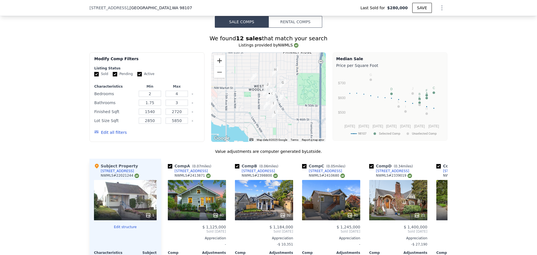
click at [217, 64] on button "Zoom in" at bounding box center [219, 60] width 11 height 11
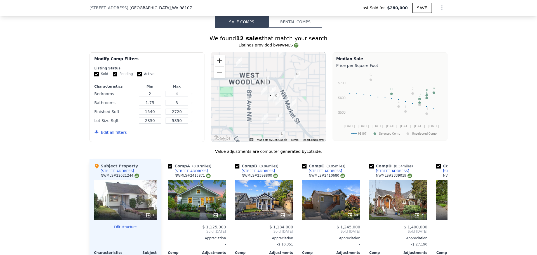
click at [217, 64] on button "Zoom in" at bounding box center [219, 60] width 11 height 11
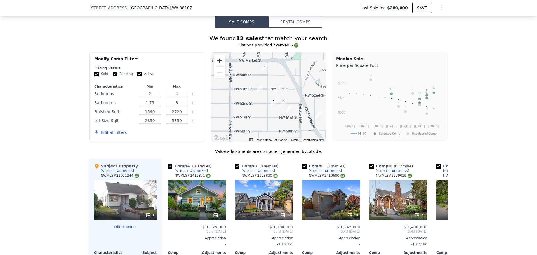
click at [217, 64] on button "Zoom in" at bounding box center [219, 60] width 11 height 11
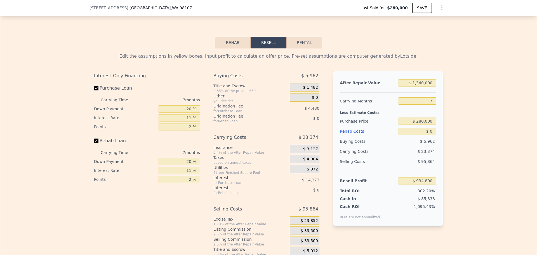
scroll to position [896, 0]
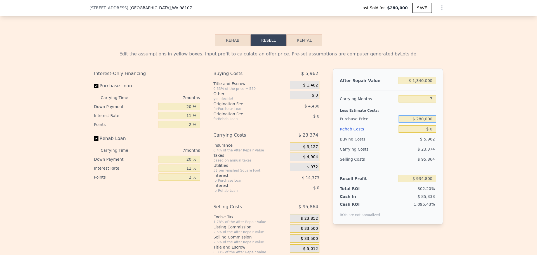
click at [426, 123] on input "$ 280,000" at bounding box center [418, 118] width 38 height 7
type input "$ 1,286,000"
type input "$ 884,767"
type input "$ 1,000,000"
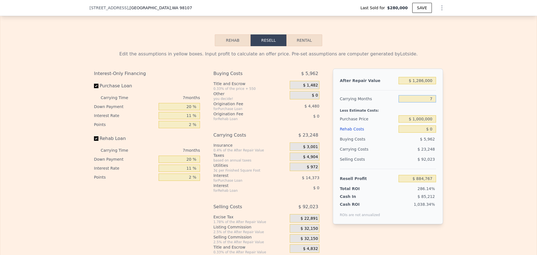
click at [421, 102] on input "7" at bounding box center [418, 98] width 38 height 7
type input "$ 113,889"
type input "5"
type input "$ 131,092"
type input "5"
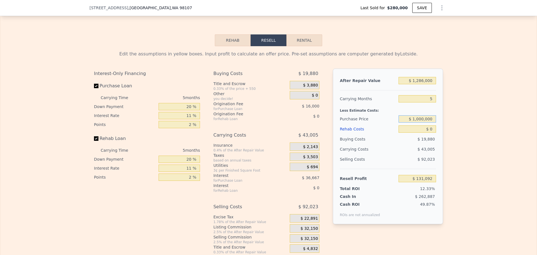
click at [419, 123] on input "$ 1,000,000" at bounding box center [418, 118] width 38 height 7
click at [189, 110] on input "20 %" at bounding box center [179, 106] width 41 height 7
type input "10 %"
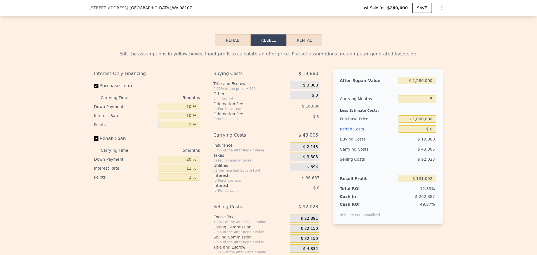
type input "1 %"
type input "$ 137,257"
type input "10 %"
type input "1 %"
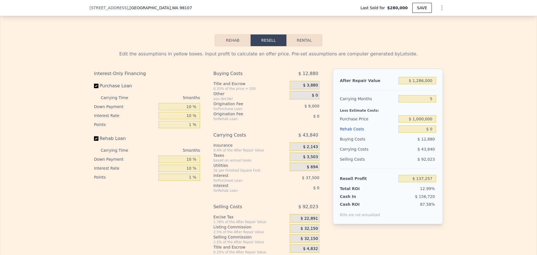
click at [304, 231] on span "$ 32,150" at bounding box center [309, 228] width 17 height 5
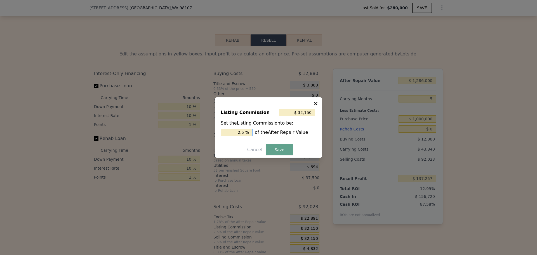
drag, startPoint x: 242, startPoint y: 132, endPoint x: 248, endPoint y: 131, distance: 6.2
click at [248, 131] on input "2.5 %" at bounding box center [237, 132] width 32 height 7
type input "$ 25,720"
type input "2 %"
click at [285, 149] on button "Save" at bounding box center [279, 149] width 27 height 11
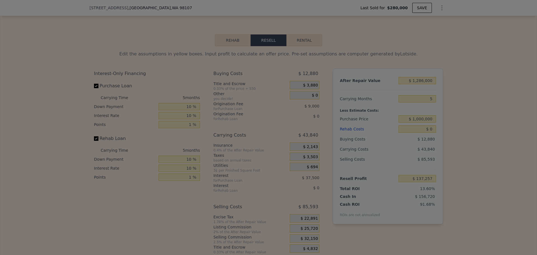
type input "$ 143,687"
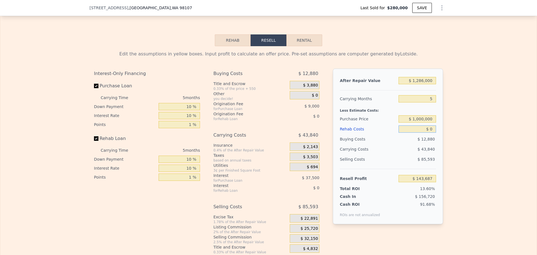
drag, startPoint x: 433, startPoint y: 137, endPoint x: 418, endPoint y: 136, distance: 14.3
click at [420, 133] on input "$ 0" at bounding box center [418, 128] width 38 height 7
type input "$ 60,000"
type input "$ 80,897"
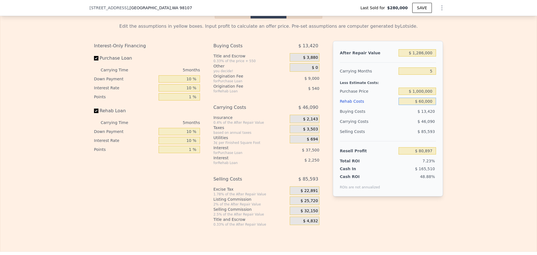
scroll to position [924, 0]
type input "$ 60,000"
drag, startPoint x: 414, startPoint y: 99, endPoint x: 423, endPoint y: 98, distance: 9.0
click at [423, 95] on input "$ 1,000,000" at bounding box center [418, 90] width 38 height 7
type input "$ 900,000"
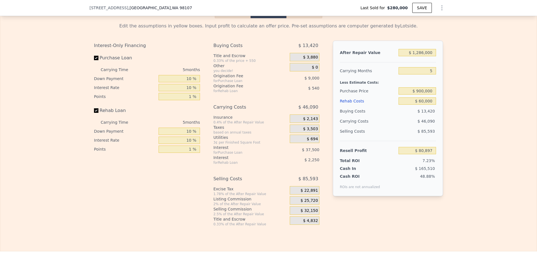
click at [455, 110] on div "Edit the assumptions in yellow boxes. Input profit to calculate an offer price.…" at bounding box center [268, 122] width 537 height 208
type input "$ 185,880"
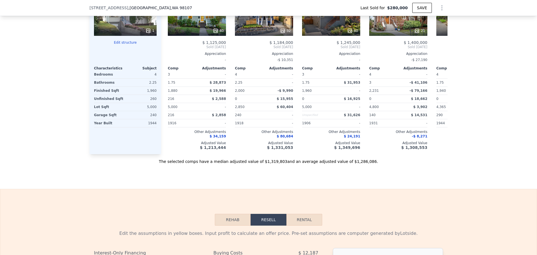
scroll to position [644, 0]
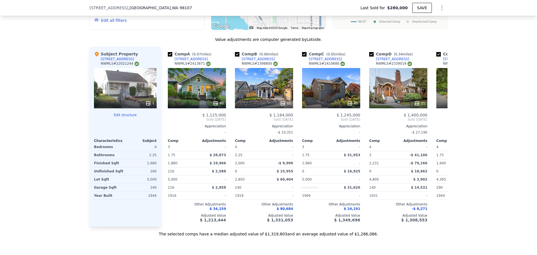
type input "7"
type input "$ 0"
type input "$ 884,767"
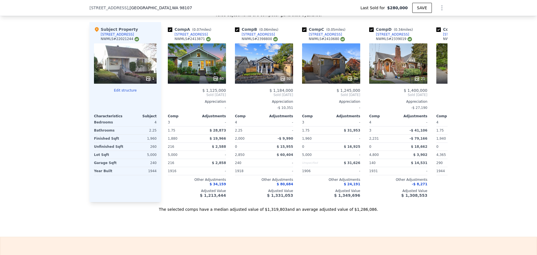
scroll to position [616, 0]
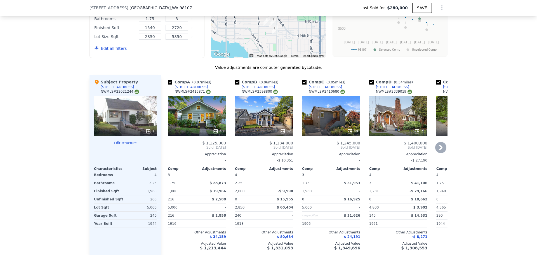
click at [440, 150] on icon at bounding box center [440, 148] width 3 height 6
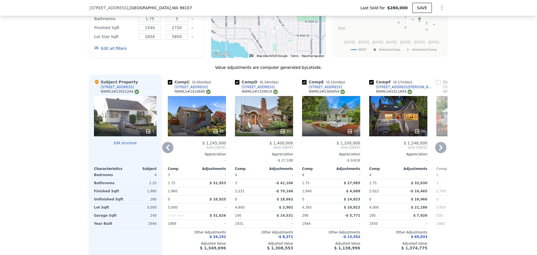
scroll to position [644, 0]
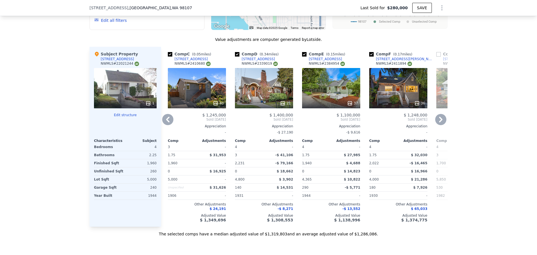
click at [348, 106] on icon at bounding box center [350, 103] width 6 height 6
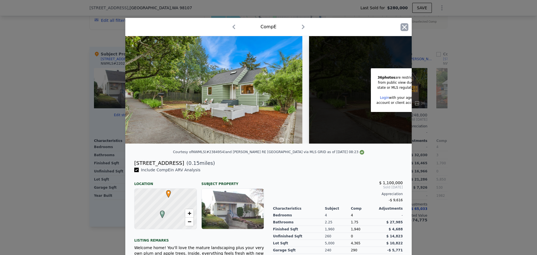
click at [403, 27] on icon "button" at bounding box center [405, 27] width 5 height 5
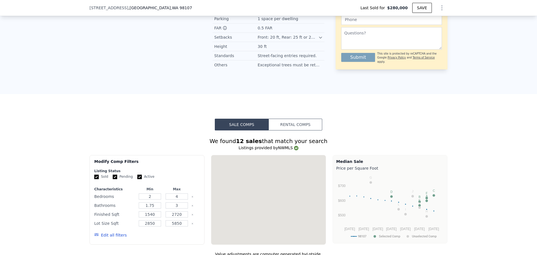
scroll to position [224, 0]
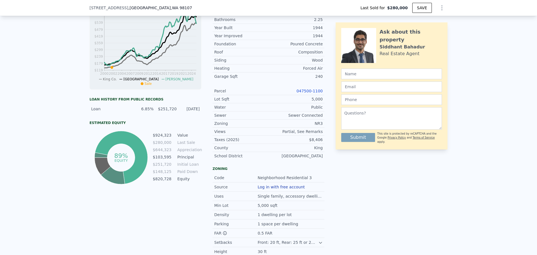
click at [311, 93] on link "047500-1100" at bounding box center [310, 91] width 26 height 4
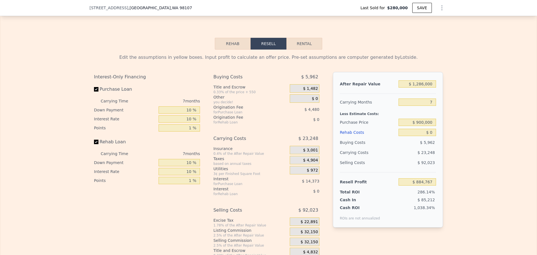
scroll to position [896, 0]
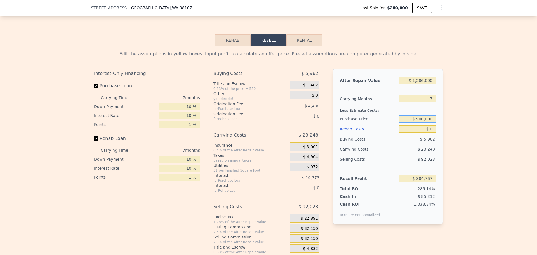
click at [423, 123] on input "$ 900,000" at bounding box center [418, 118] width 38 height 7
type input "$ 895,000"
click at [494, 147] on div "Edit the assumptions in yellow boxes. Input profit to calculate an offer price.…" at bounding box center [268, 150] width 537 height 208
type input "$ 226,309"
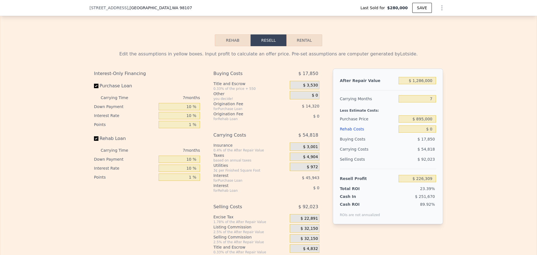
scroll to position [980, 0]
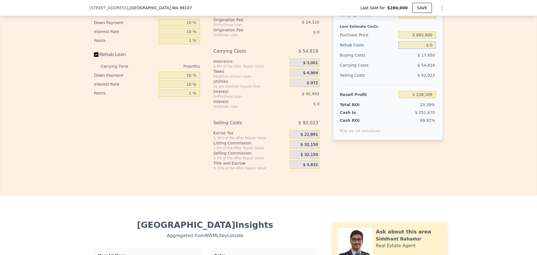
click at [433, 49] on input "$ 0" at bounding box center [418, 44] width 38 height 7
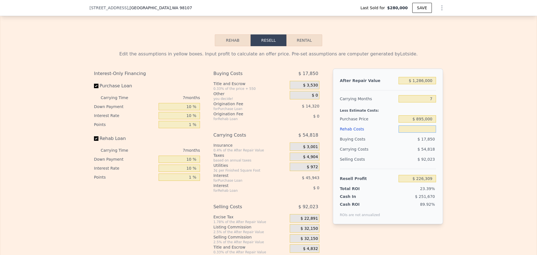
scroll to position [924, 0]
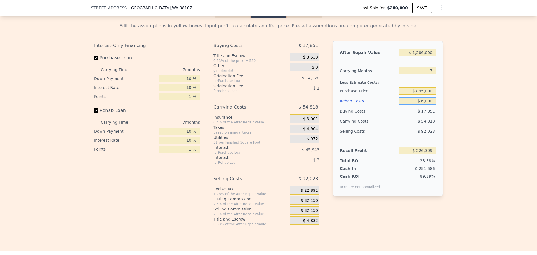
type input "$ 60,000"
type input "$ 162,269"
type input "$ 60,000"
click at [483, 148] on div "Edit the assumptions in yellow boxes. Input profit to calculate an offer price.…" at bounding box center [268, 122] width 537 height 208
click at [418, 95] on input "$ 895,000" at bounding box center [418, 90] width 38 height 7
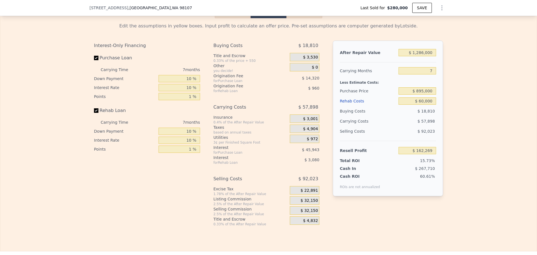
click at [484, 100] on div "Edit the assumptions in yellow boxes. Input profit to calculate an offer price.…" at bounding box center [268, 122] width 537 height 208
drag, startPoint x: 435, startPoint y: 78, endPoint x: 423, endPoint y: 78, distance: 12.0
click at [423, 78] on div "After Repair Value $ 1,286,000 Carrying Months 7 Less Estimate Costs: Purchase …" at bounding box center [388, 119] width 110 height 156
click at [466, 98] on div "Edit the assumptions in yellow boxes. Input profit to calculate an offer price.…" at bounding box center [268, 122] width 537 height 208
drag, startPoint x: 417, startPoint y: 98, endPoint x: 423, endPoint y: 97, distance: 5.9
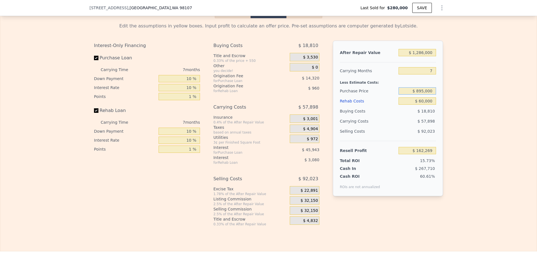
click at [423, 95] on input "$ 895,000" at bounding box center [418, 90] width 38 height 7
type input "$ 920,000"
click at [477, 104] on div "Edit the assumptions in yellow boxes. Input profit to calculate an offer price.…" at bounding box center [268, 122] width 537 height 208
type input "$ 135,497"
drag, startPoint x: 416, startPoint y: 100, endPoint x: 422, endPoint y: 99, distance: 5.4
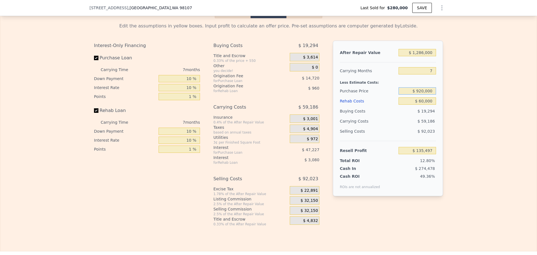
click at [422, 95] on input "$ 920,000" at bounding box center [418, 90] width 38 height 7
drag, startPoint x: 417, startPoint y: 99, endPoint x: 423, endPoint y: 99, distance: 6.2
click at [423, 95] on input "$ 920,000" at bounding box center [418, 90] width 38 height 7
type input "$ 855,000"
click at [461, 105] on div "Edit the assumptions in yellow boxes. Input profit to calculate an offer price.…" at bounding box center [268, 122] width 537 height 208
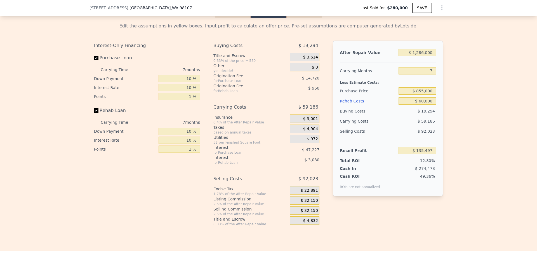
type input "$ 205,093"
drag, startPoint x: 430, startPoint y: 78, endPoint x: 427, endPoint y: 78, distance: 3.4
click at [427, 74] on input "7" at bounding box center [418, 70] width 38 height 7
type input "5"
type input "$ 221,050"
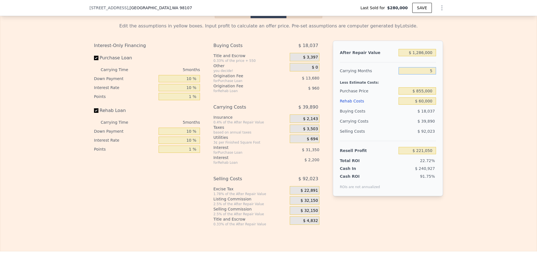
type input "5"
click at [453, 87] on div "Edit the assumptions in yellow boxes. Input profit to calculate an offer price.…" at bounding box center [268, 122] width 537 height 208
click at [308, 203] on span "$ 32,150" at bounding box center [309, 200] width 17 height 5
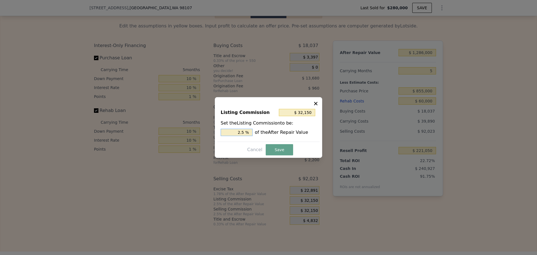
drag, startPoint x: 241, startPoint y: 133, endPoint x: 245, endPoint y: 132, distance: 4.5
click at [245, 132] on input "2.5 %" at bounding box center [237, 132] width 32 height 7
type input "$ 25,720"
type input "2 %"
drag, startPoint x: 286, startPoint y: 153, endPoint x: 306, endPoint y: 146, distance: 20.8
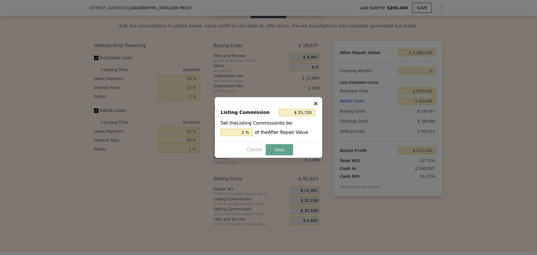
click at [287, 153] on button "Save" at bounding box center [279, 149] width 27 height 11
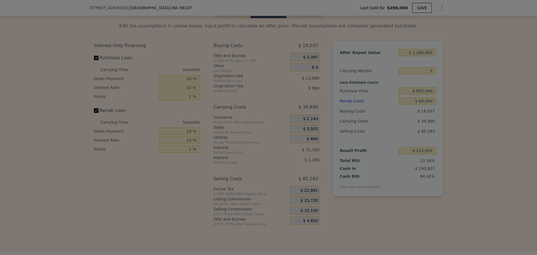
type input "$ 227,480"
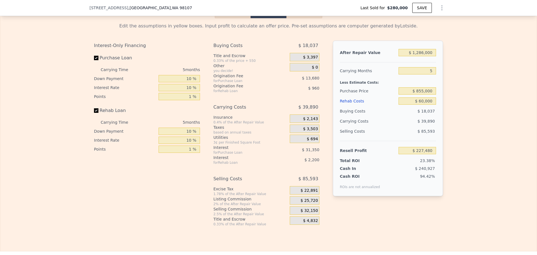
click at [496, 108] on div "Edit the assumptions in yellow boxes. Input profit to calculate an offer price.…" at bounding box center [268, 122] width 537 height 208
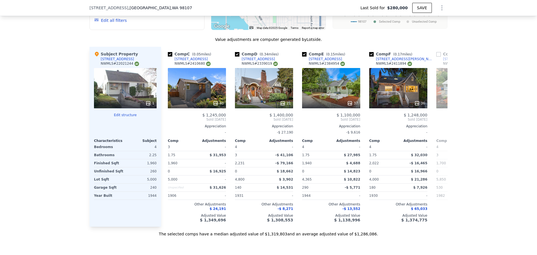
scroll to position [616, 0]
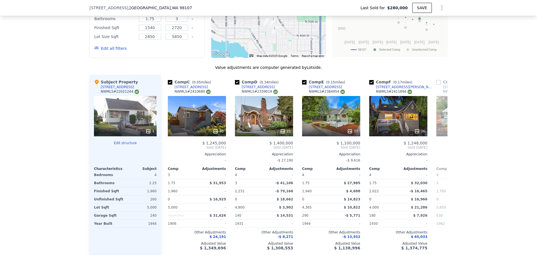
type input "7"
type input "$ 0"
type input "$ 884,767"
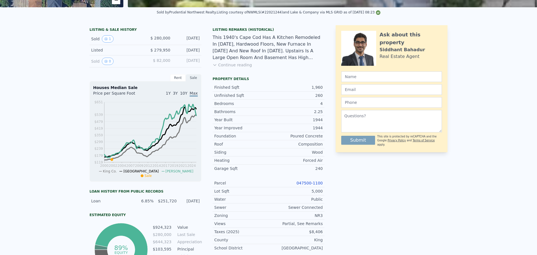
scroll to position [0, 0]
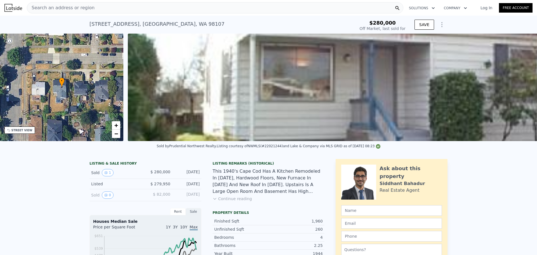
click at [73, 9] on span "Search an address or region" at bounding box center [60, 7] width 67 height 7
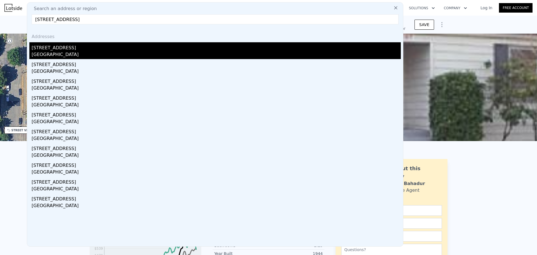
type input "[STREET_ADDRESS]"
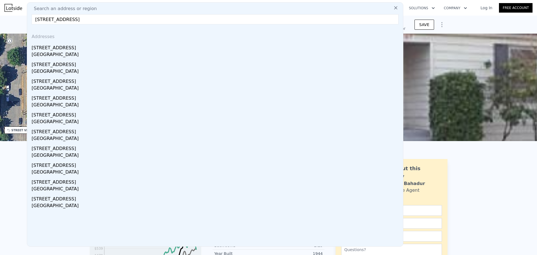
click at [67, 50] on div "[STREET_ADDRESS]" at bounding box center [216, 46] width 369 height 9
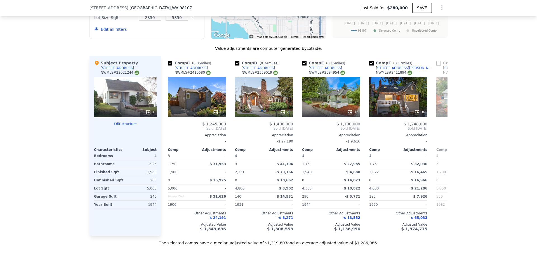
scroll to position [586, 0]
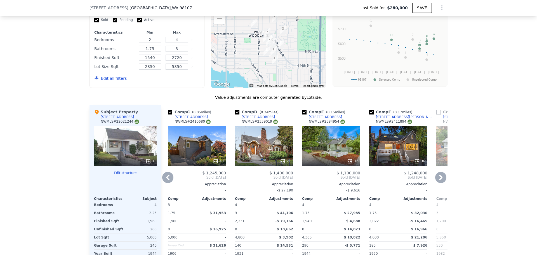
click at [215, 163] on icon at bounding box center [216, 161] width 4 height 4
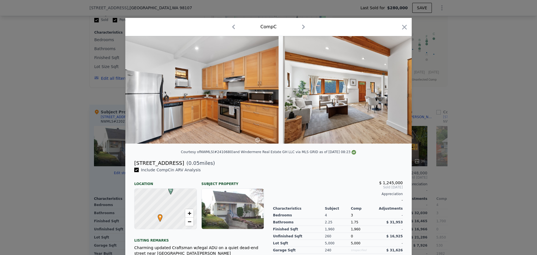
scroll to position [0, 3673]
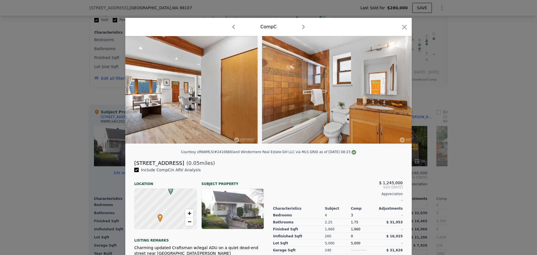
click at [401, 26] on icon "button" at bounding box center [405, 27] width 8 height 8
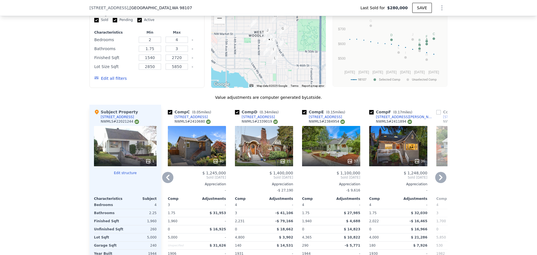
click at [348, 164] on icon at bounding box center [350, 161] width 6 height 6
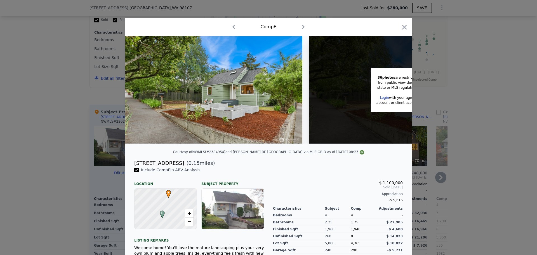
drag, startPoint x: 401, startPoint y: 25, endPoint x: 339, endPoint y: 110, distance: 104.7
click at [403, 25] on icon "button" at bounding box center [405, 27] width 5 height 5
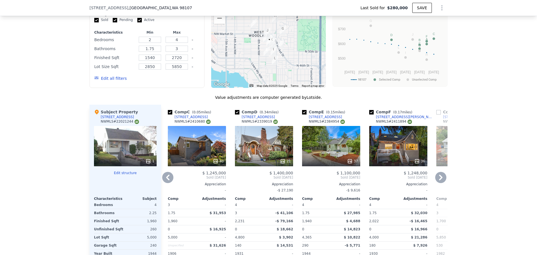
click at [437, 182] on icon at bounding box center [441, 177] width 11 height 11
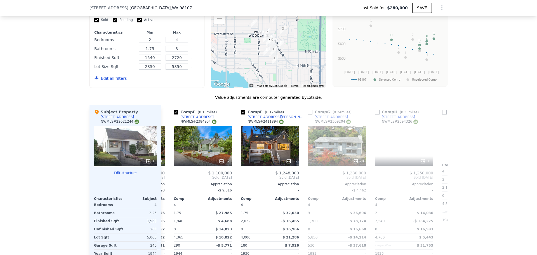
scroll to position [0, 269]
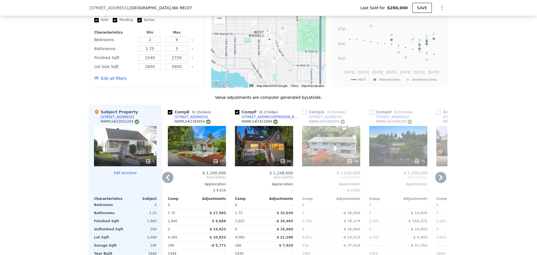
click at [282, 164] on icon at bounding box center [283, 161] width 6 height 6
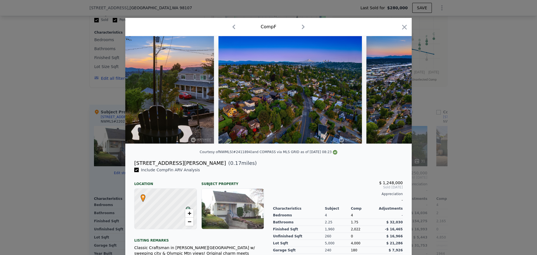
scroll to position [0, 5139]
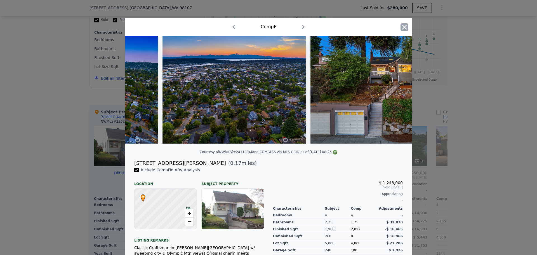
click at [406, 28] on icon "button" at bounding box center [405, 27] width 8 height 8
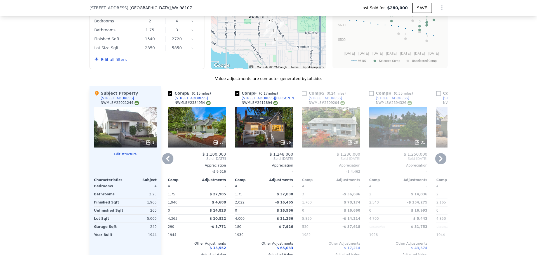
scroll to position [614, 0]
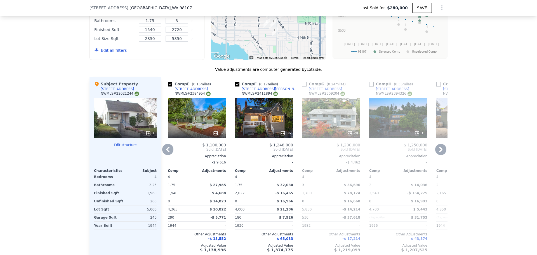
click at [215, 135] on icon at bounding box center [216, 133] width 4 height 4
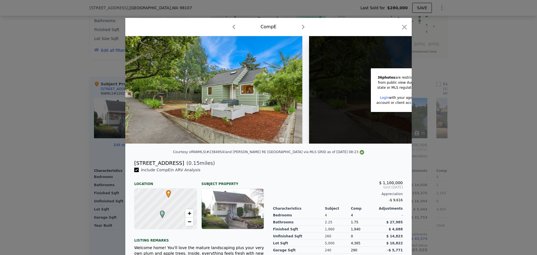
click at [403, 26] on icon "button" at bounding box center [405, 27] width 8 height 8
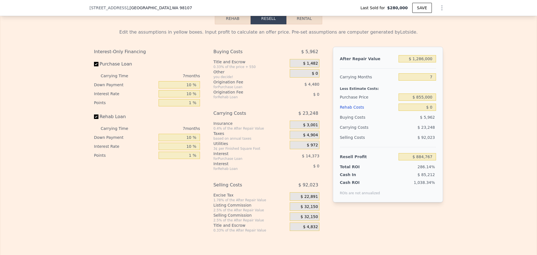
scroll to position [950, 0]
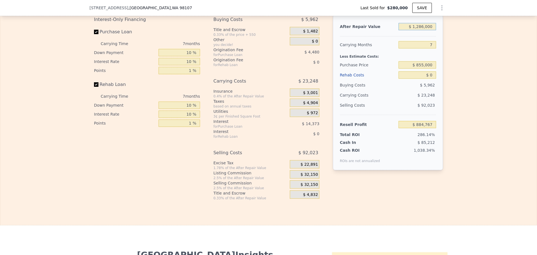
drag, startPoint x: 416, startPoint y: 34, endPoint x: 432, endPoint y: 32, distance: 15.6
click at [432, 30] on input "$ 1,286,000" at bounding box center [418, 26] width 38 height 7
type input "$ 1,100"
type input "-$ 305,742"
type input "$ 11,000"
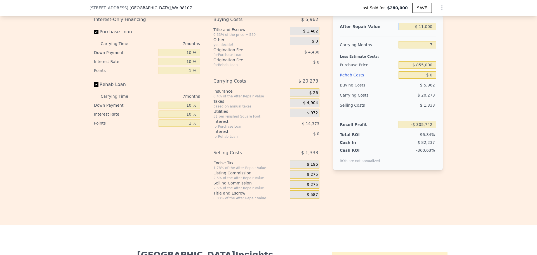
type input "-$ 296,568"
type input "$ 110,000"
type input "-$ 204,840"
type input "$ 1,100,000"
drag, startPoint x: 430, startPoint y: 53, endPoint x: 427, endPoint y: 53, distance: 2.9
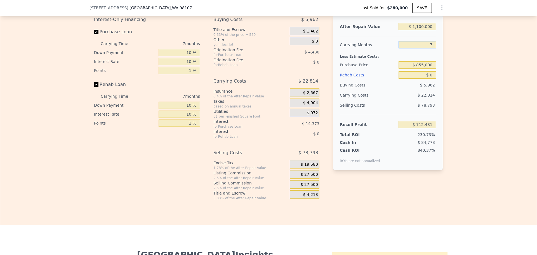
click at [427, 48] on input "7" at bounding box center [418, 44] width 38 height 7
click at [425, 69] on input "$ 855,000" at bounding box center [418, 64] width 38 height 7
click at [448, 94] on div "Edit the assumptions in yellow boxes. Input profit to calculate an offer price.…" at bounding box center [268, 96] width 537 height 208
drag, startPoint x: 431, startPoint y: 83, endPoint x: 422, endPoint y: 84, distance: 9.3
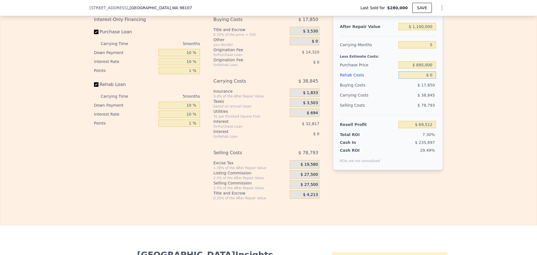
click at [429, 79] on input "$ 0" at bounding box center [418, 74] width 38 height 7
click at [311, 177] on span "$ 27,500" at bounding box center [309, 174] width 17 height 5
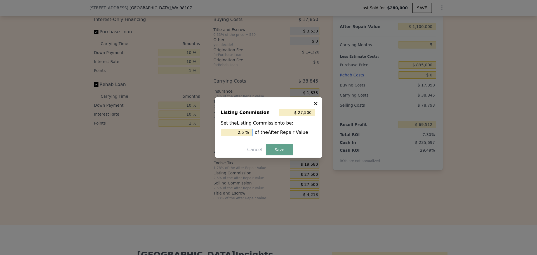
drag, startPoint x: 242, startPoint y: 131, endPoint x: 246, endPoint y: 131, distance: 4.2
click at [246, 131] on input "2.5 %" at bounding box center [237, 132] width 32 height 7
click at [276, 147] on button "Save" at bounding box center [279, 149] width 27 height 11
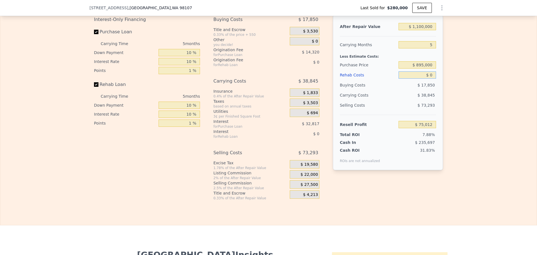
click at [430, 79] on input "$ 0" at bounding box center [418, 74] width 38 height 7
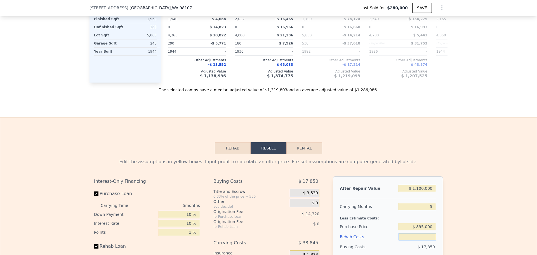
scroll to position [922, 0]
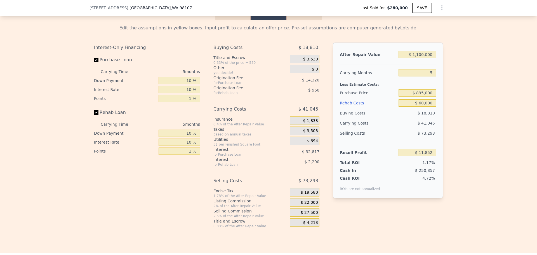
click at [480, 87] on div "Edit the assumptions in yellow boxes. Input profit to calculate an offer price.…" at bounding box center [268, 124] width 537 height 208
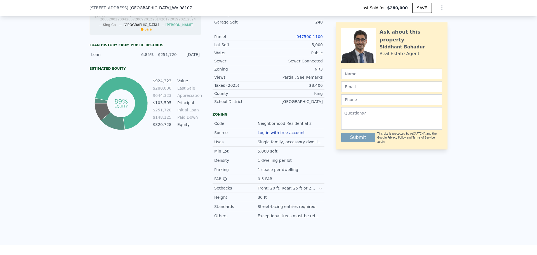
scroll to position [278, 0]
click at [313, 39] on link "047500-1100" at bounding box center [310, 37] width 26 height 4
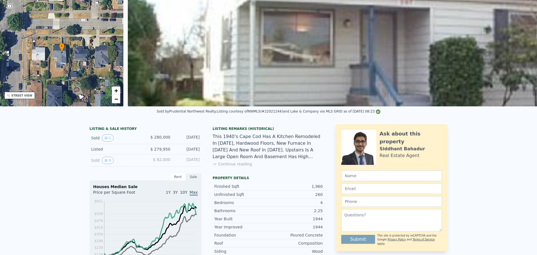
scroll to position [2, 0]
